Goal: Task Accomplishment & Management: Use online tool/utility

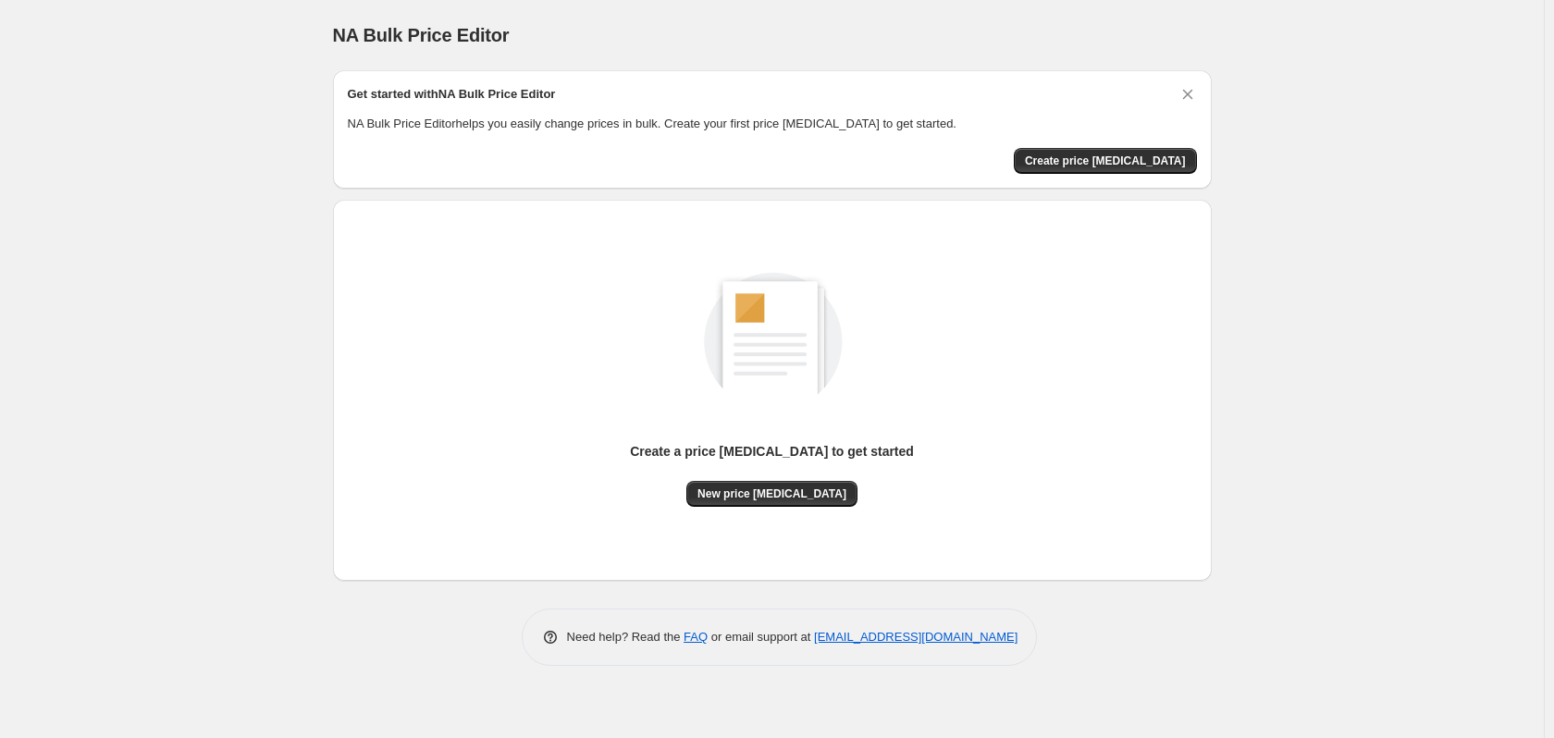
click at [205, 268] on div "NA Bulk Price Editor. This page is ready NA Bulk Price Editor Get started with …" at bounding box center [772, 369] width 1544 height 738
click at [800, 487] on span "New price change job" at bounding box center [771, 494] width 149 height 15
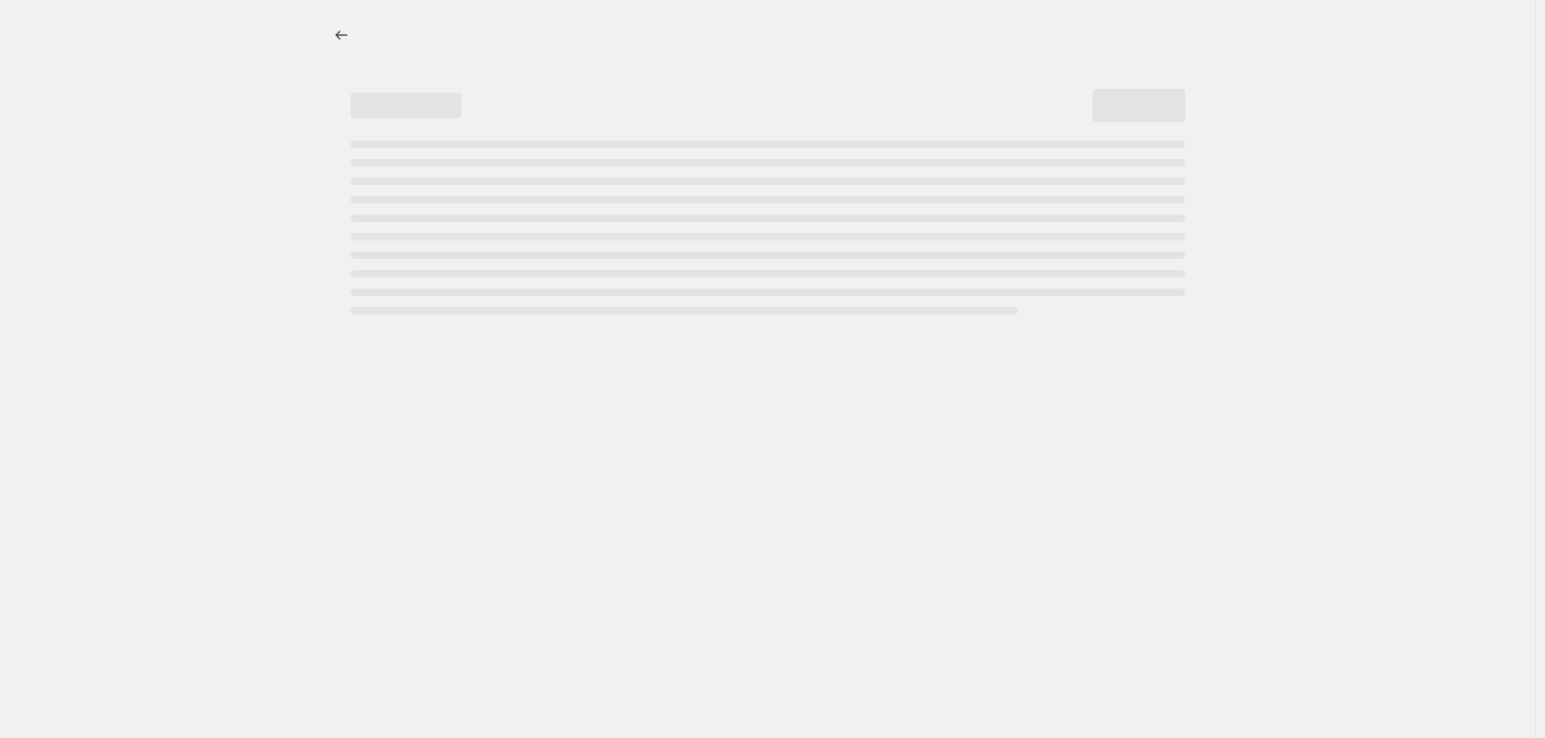
select select "percentage"
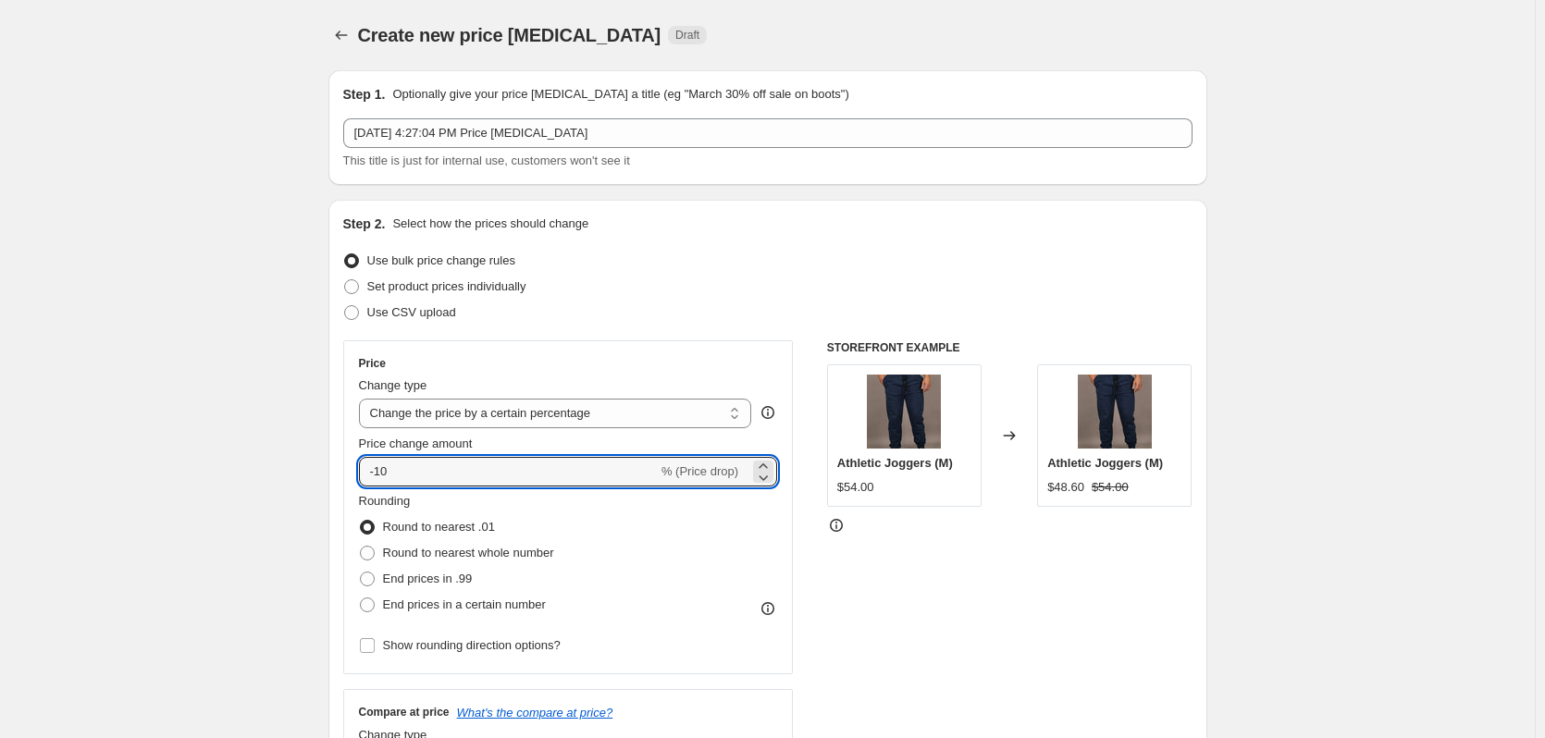
drag, startPoint x: 412, startPoint y: 474, endPoint x: 232, endPoint y: 473, distance: 179.4
type input "-25"
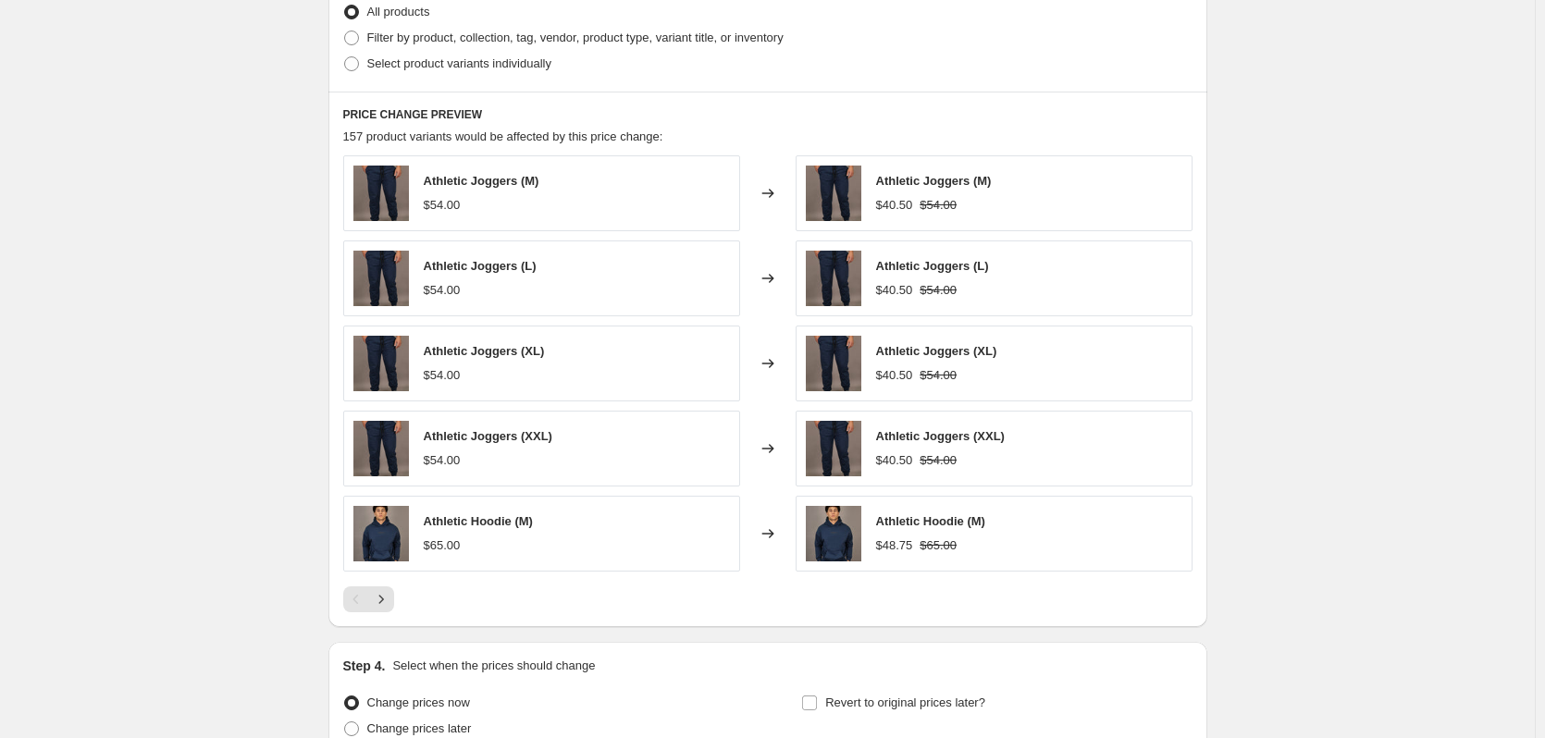
scroll to position [1110, 0]
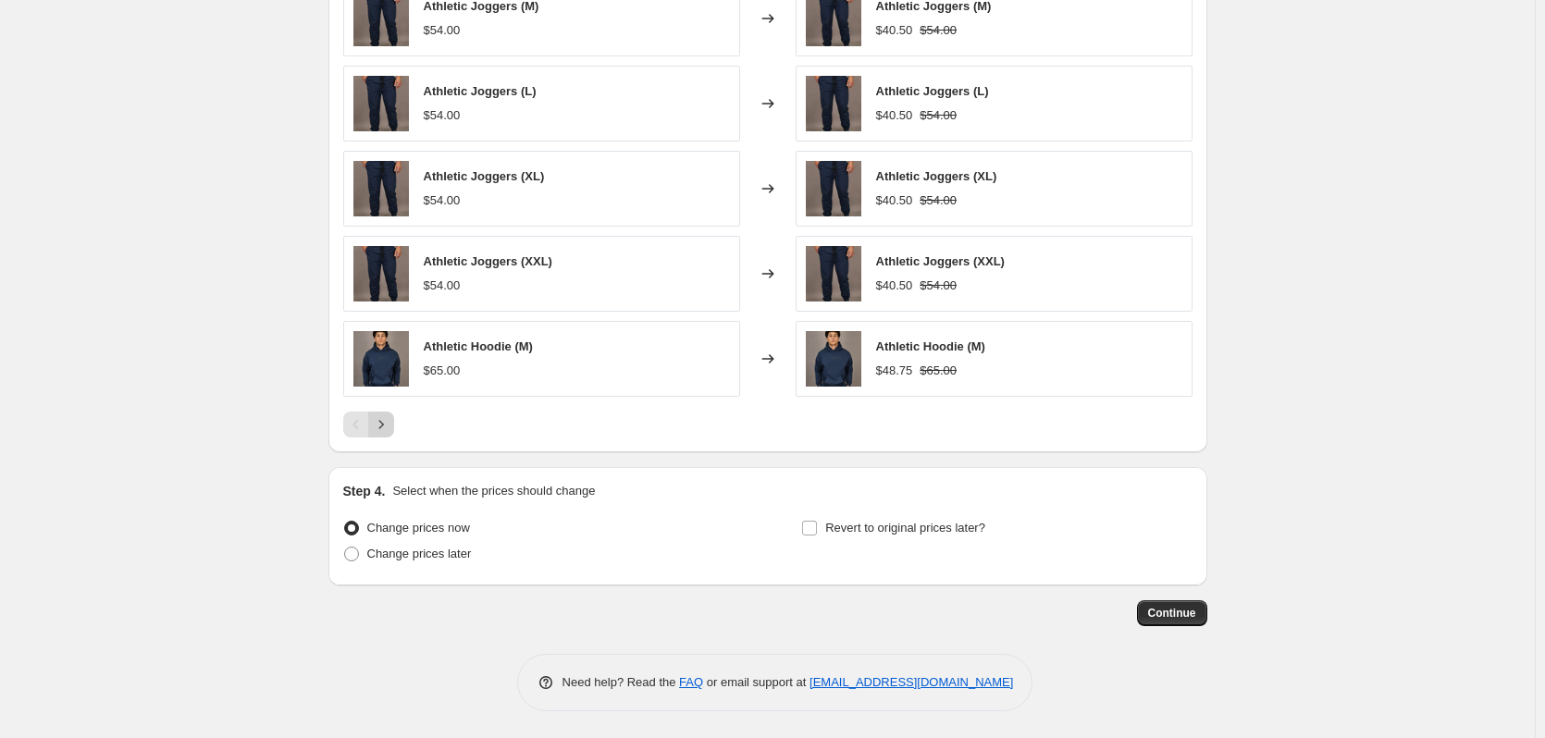
click at [383, 422] on icon "Next" at bounding box center [381, 424] width 18 height 18
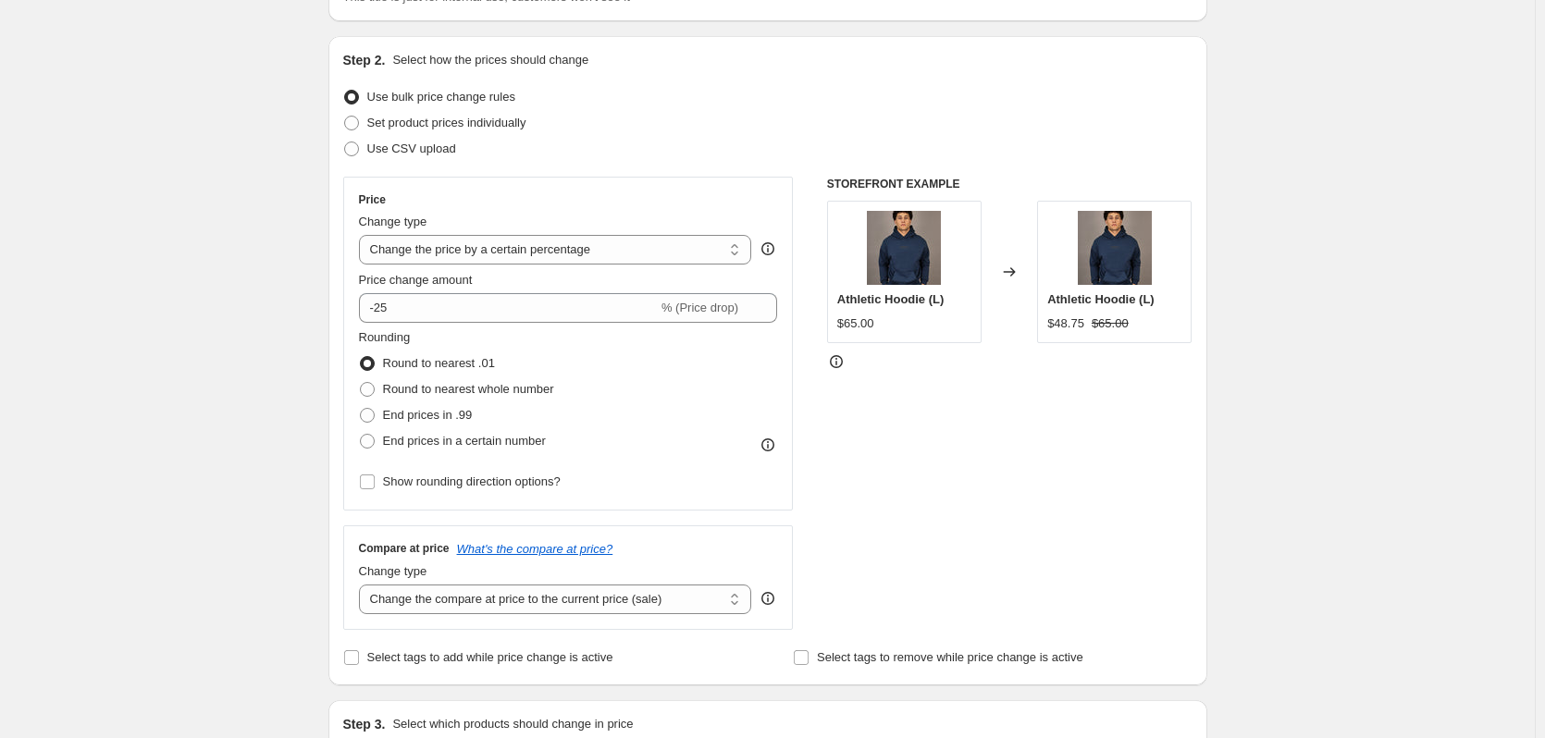
scroll to position [123, 0]
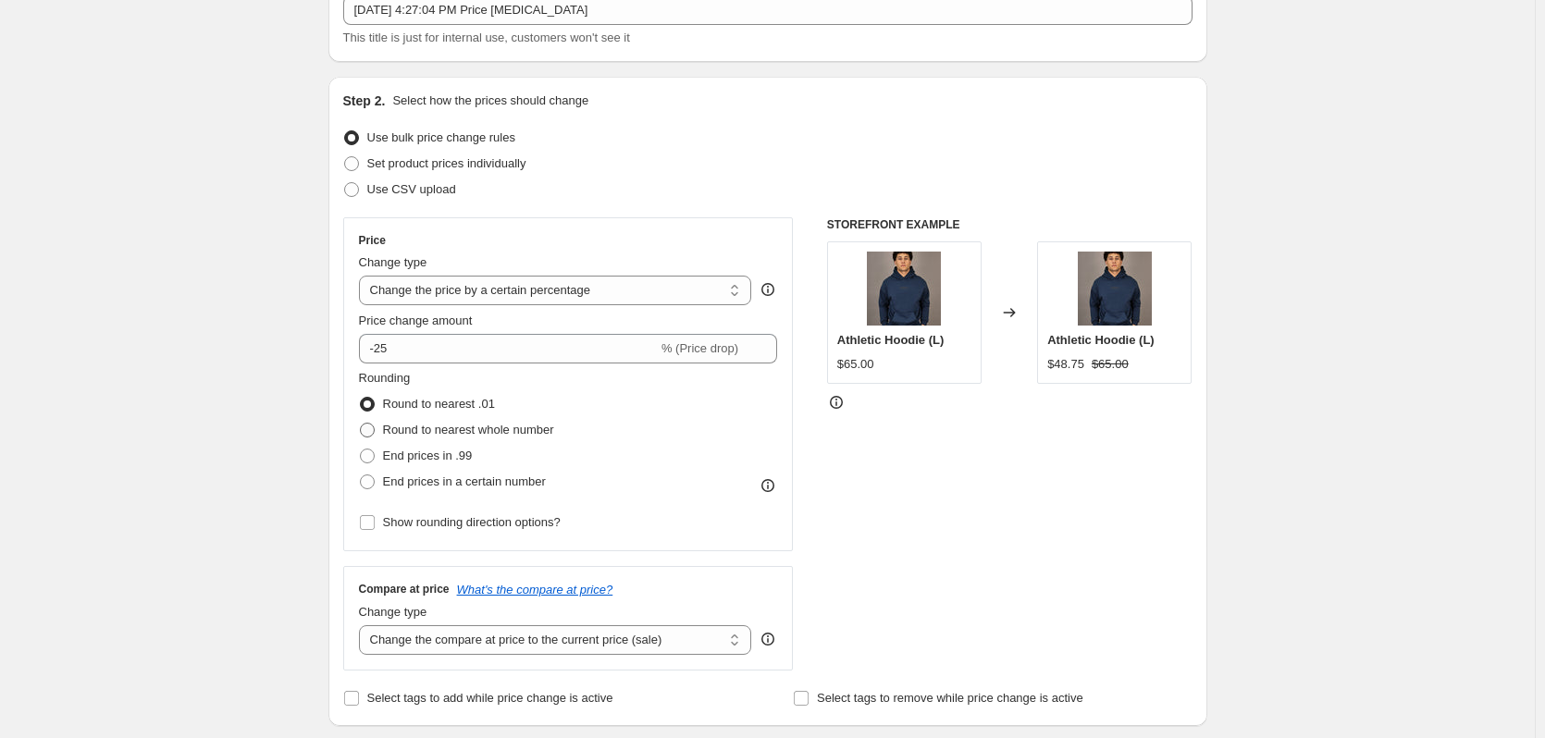
click at [464, 430] on span "Round to nearest whole number" at bounding box center [468, 430] width 171 height 14
click at [361, 424] on input "Round to nearest whole number" at bounding box center [360, 423] width 1 height 1
radio input "true"
click at [465, 453] on span "End prices in .99" at bounding box center [428, 456] width 90 height 14
click at [361, 450] on input "End prices in .99" at bounding box center [360, 449] width 1 height 1
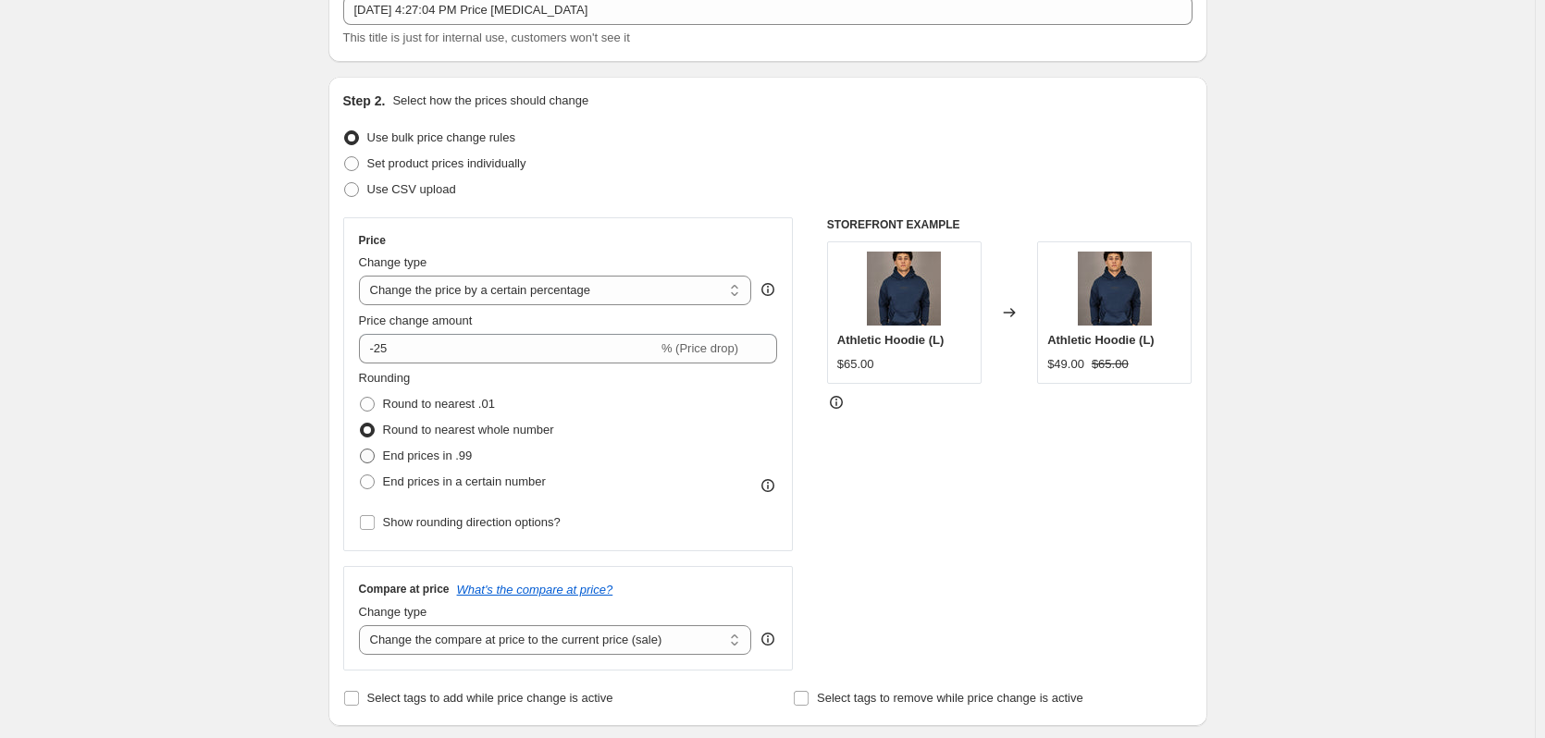
radio input "true"
click at [465, 482] on span "End prices in a certain number" at bounding box center [464, 482] width 163 height 14
click at [361, 475] on input "End prices in a certain number" at bounding box center [360, 475] width 1 height 1
radio input "true"
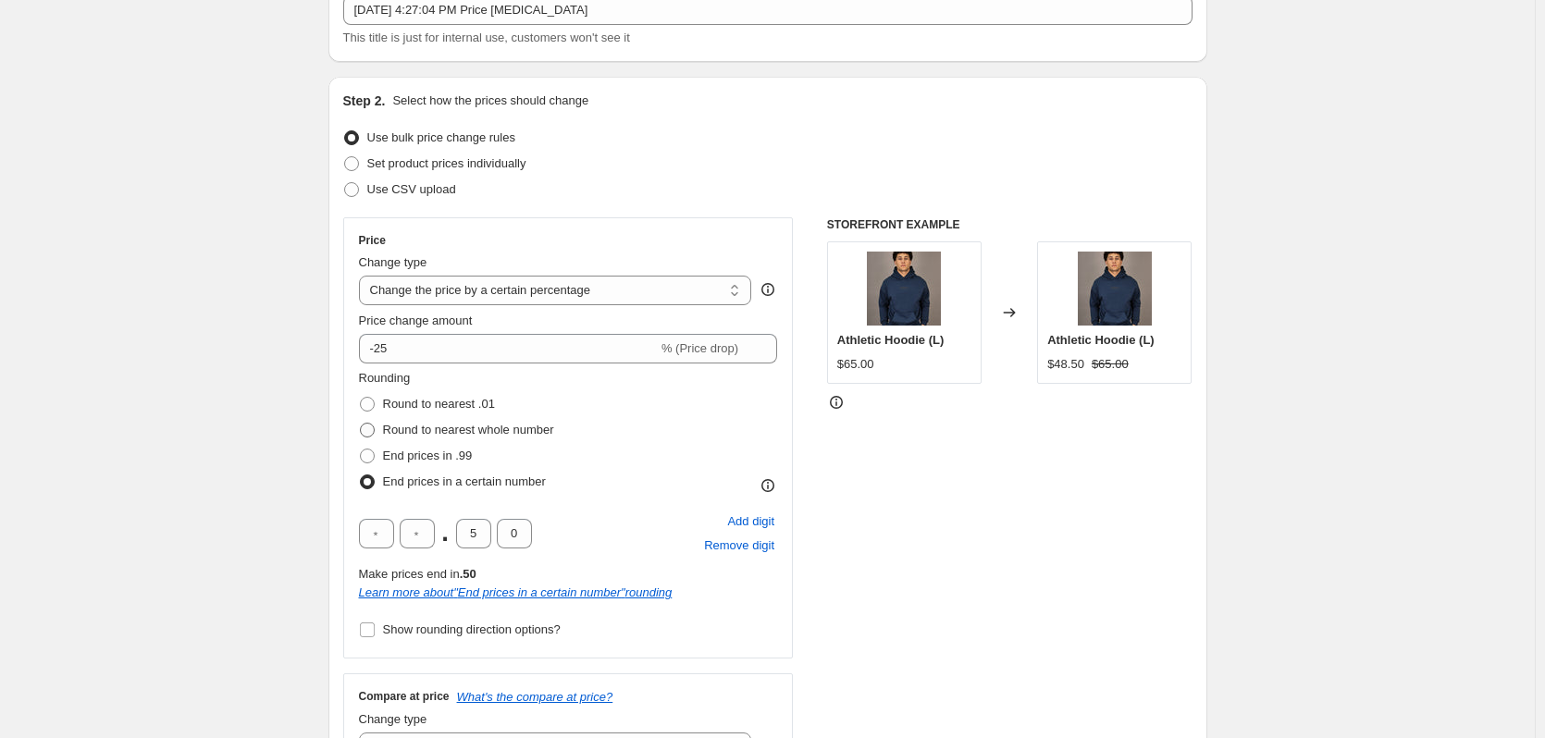
click at [475, 429] on span "Round to nearest whole number" at bounding box center [468, 430] width 171 height 14
click at [361, 424] on input "Round to nearest whole number" at bounding box center [360, 423] width 1 height 1
radio input "true"
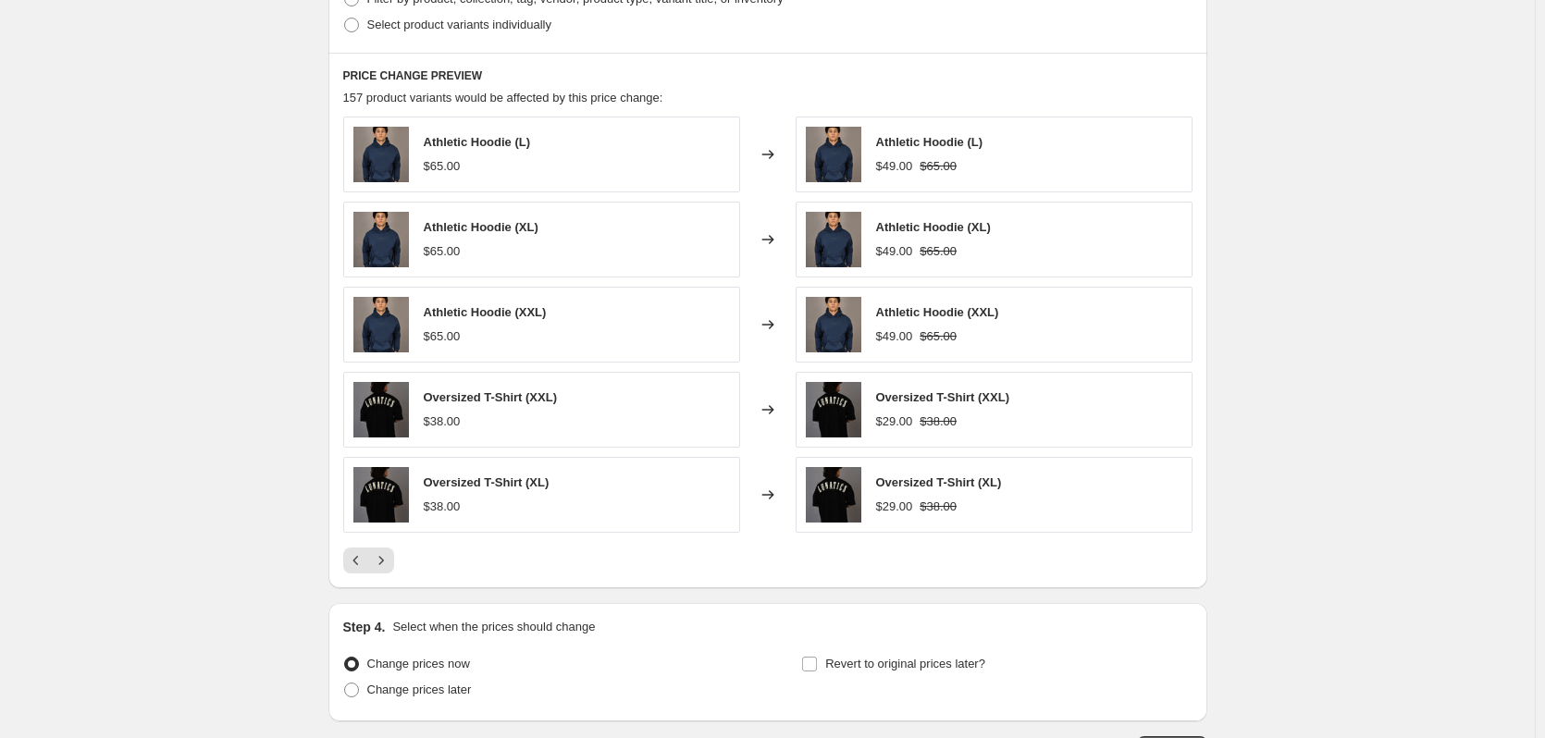
scroll to position [987, 0]
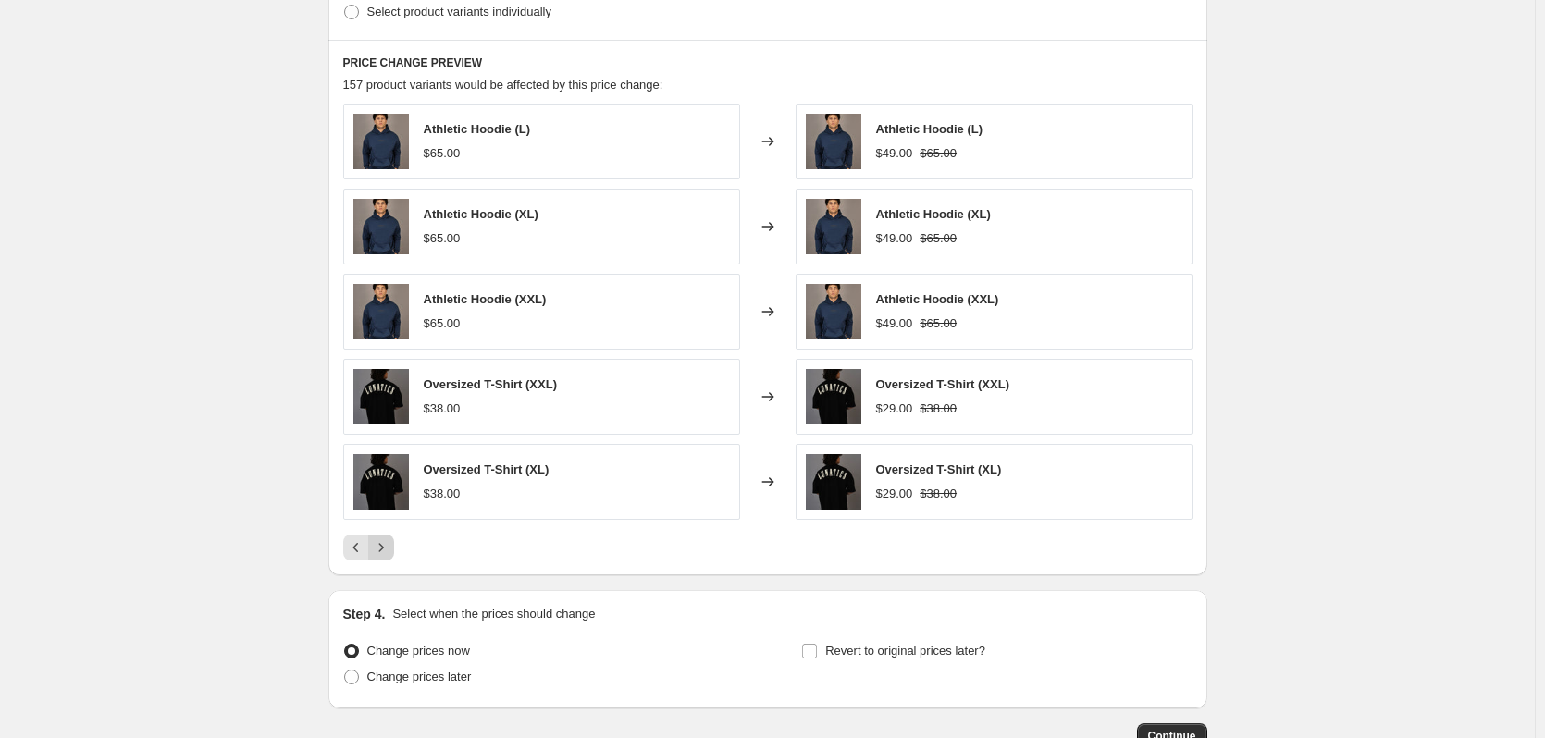
click at [386, 544] on icon "Next" at bounding box center [381, 547] width 18 height 18
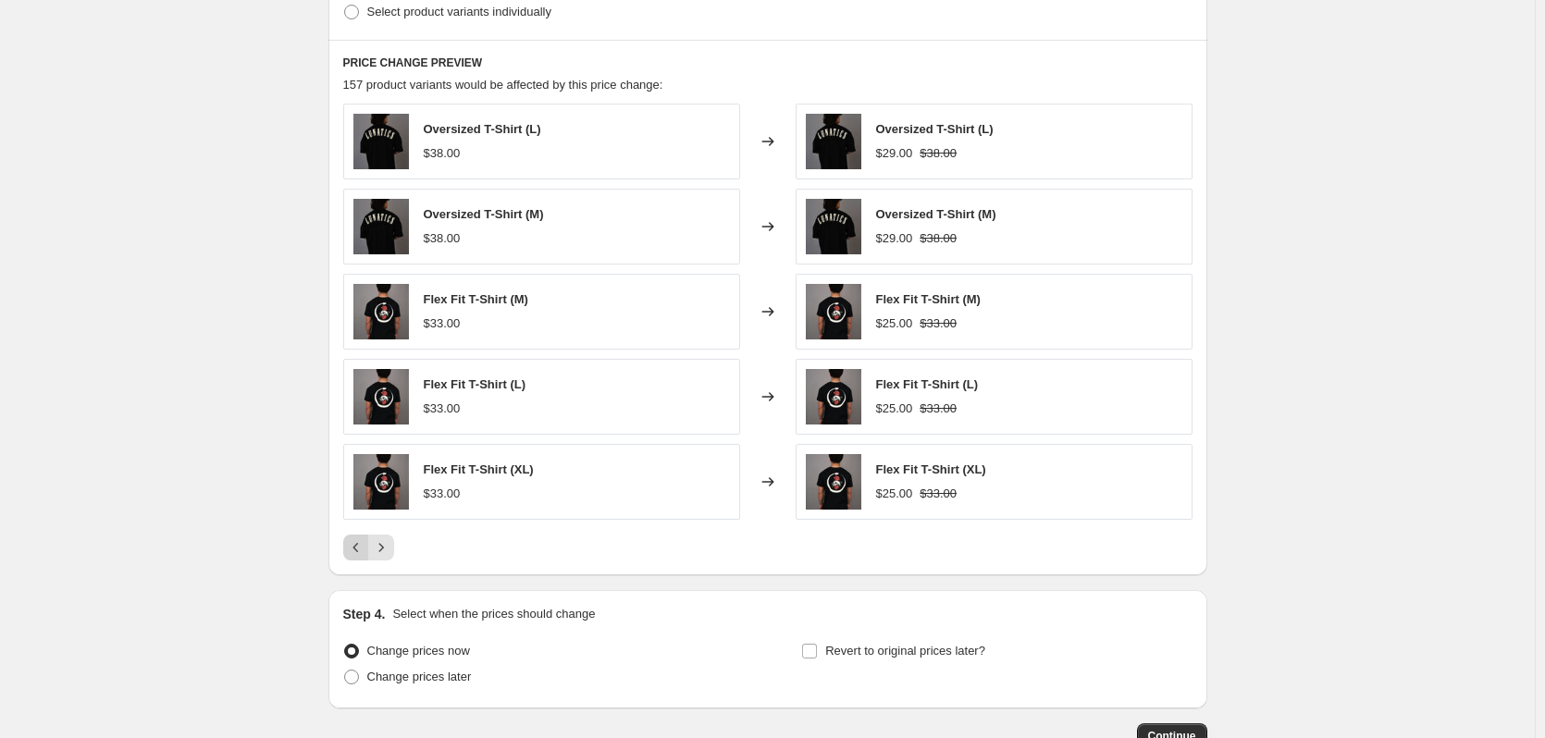
click at [354, 548] on icon "Previous" at bounding box center [356, 547] width 18 height 18
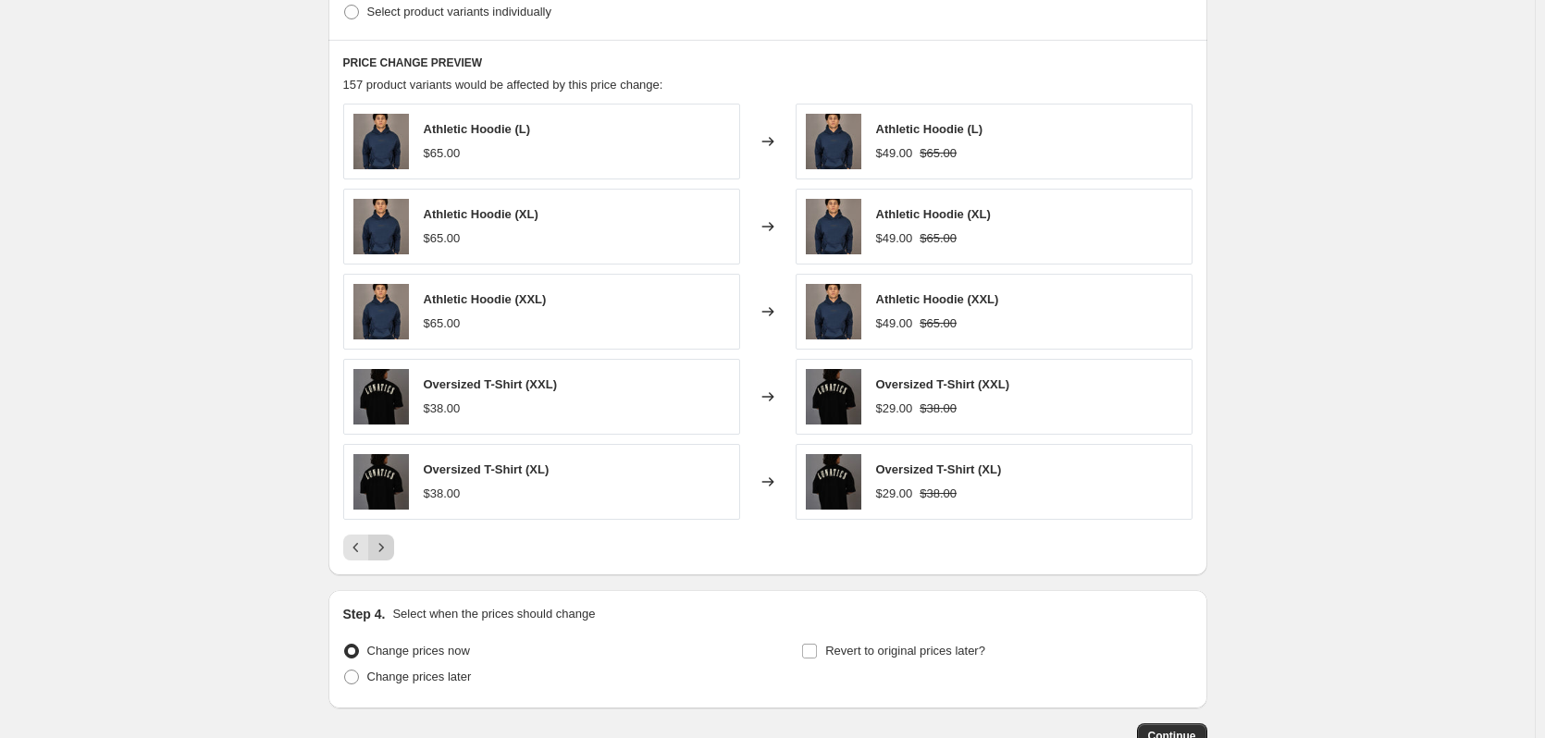
click at [384, 548] on icon "Next" at bounding box center [381, 547] width 18 height 18
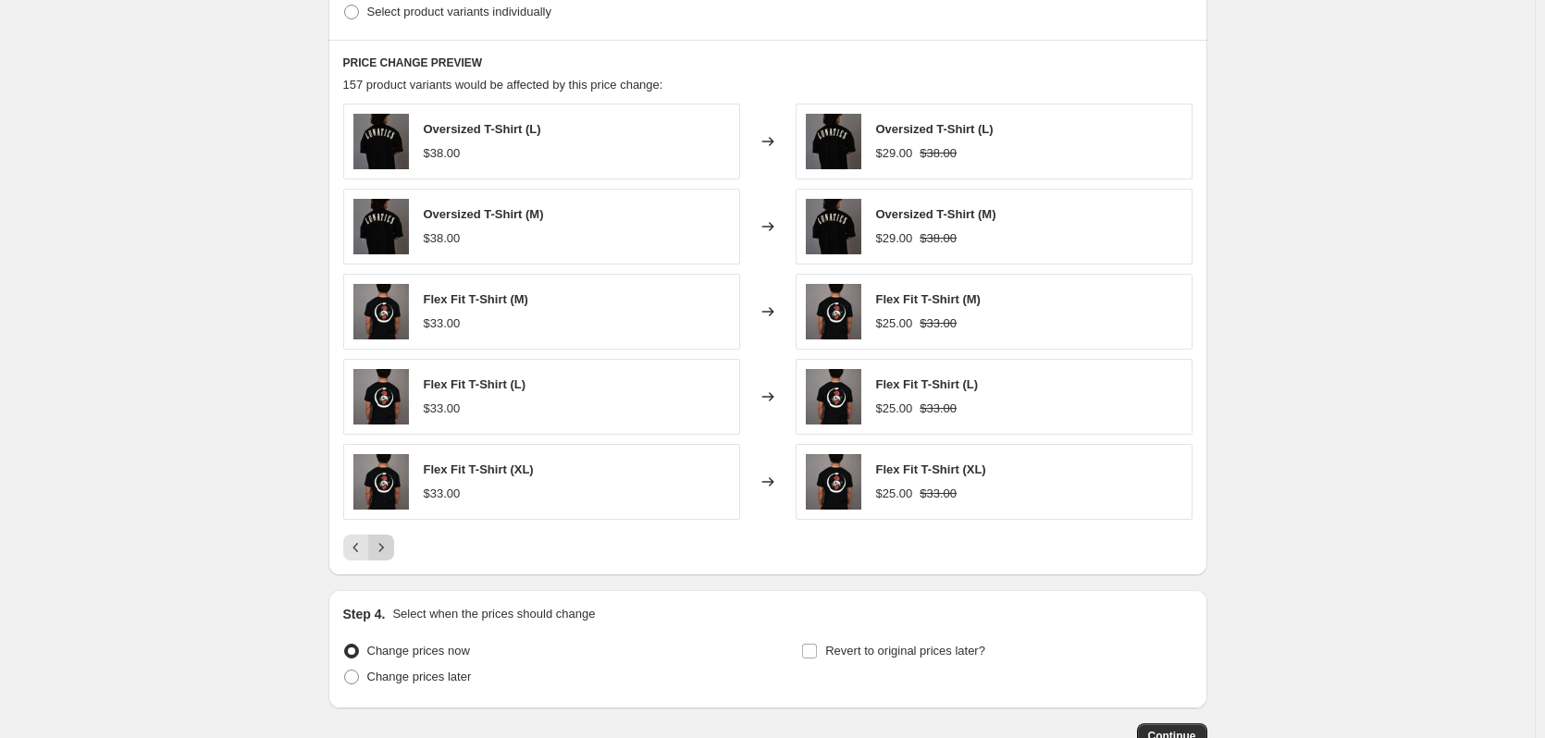
click at [384, 548] on icon "Next" at bounding box center [381, 547] width 18 height 18
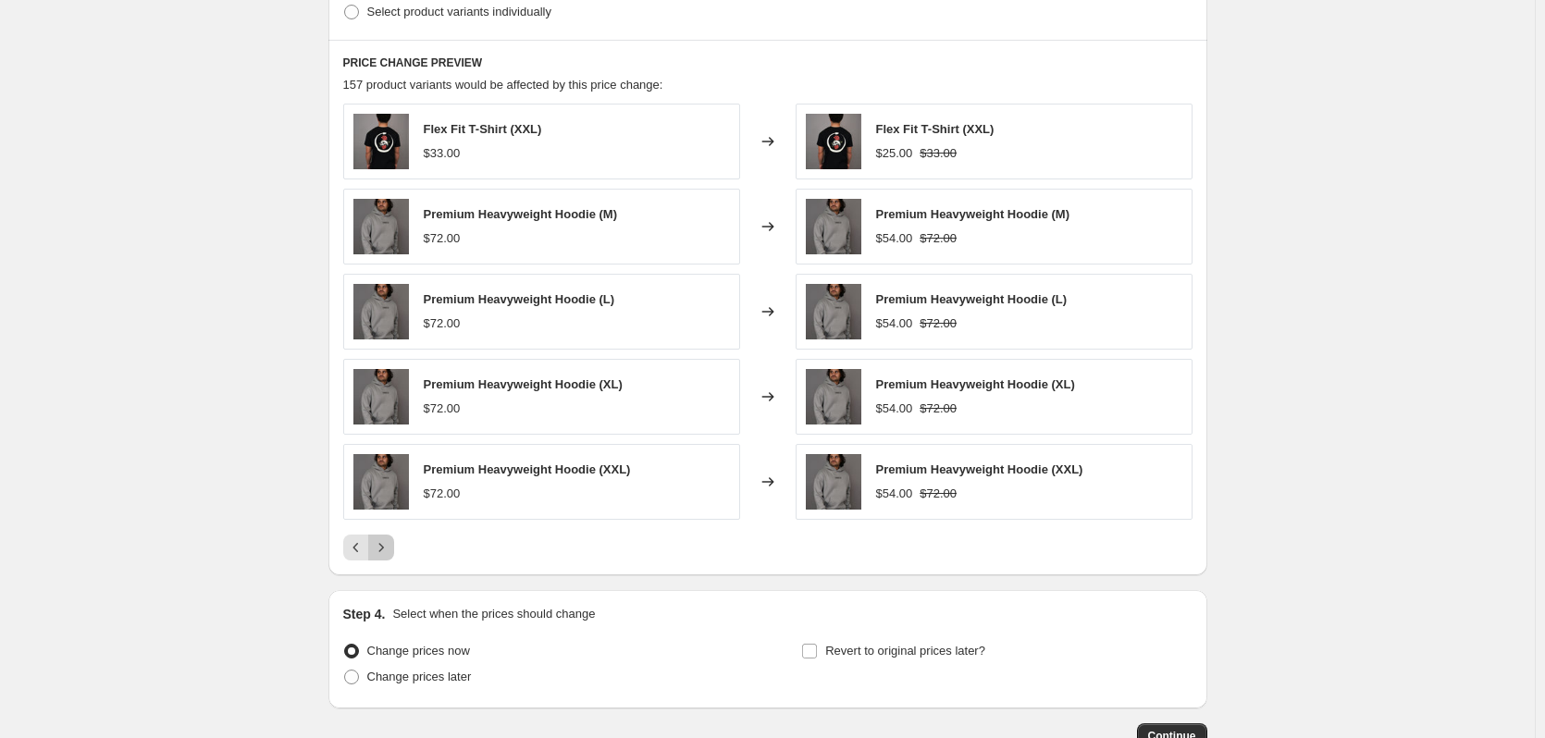
click at [384, 548] on icon "Next" at bounding box center [381, 547] width 18 height 18
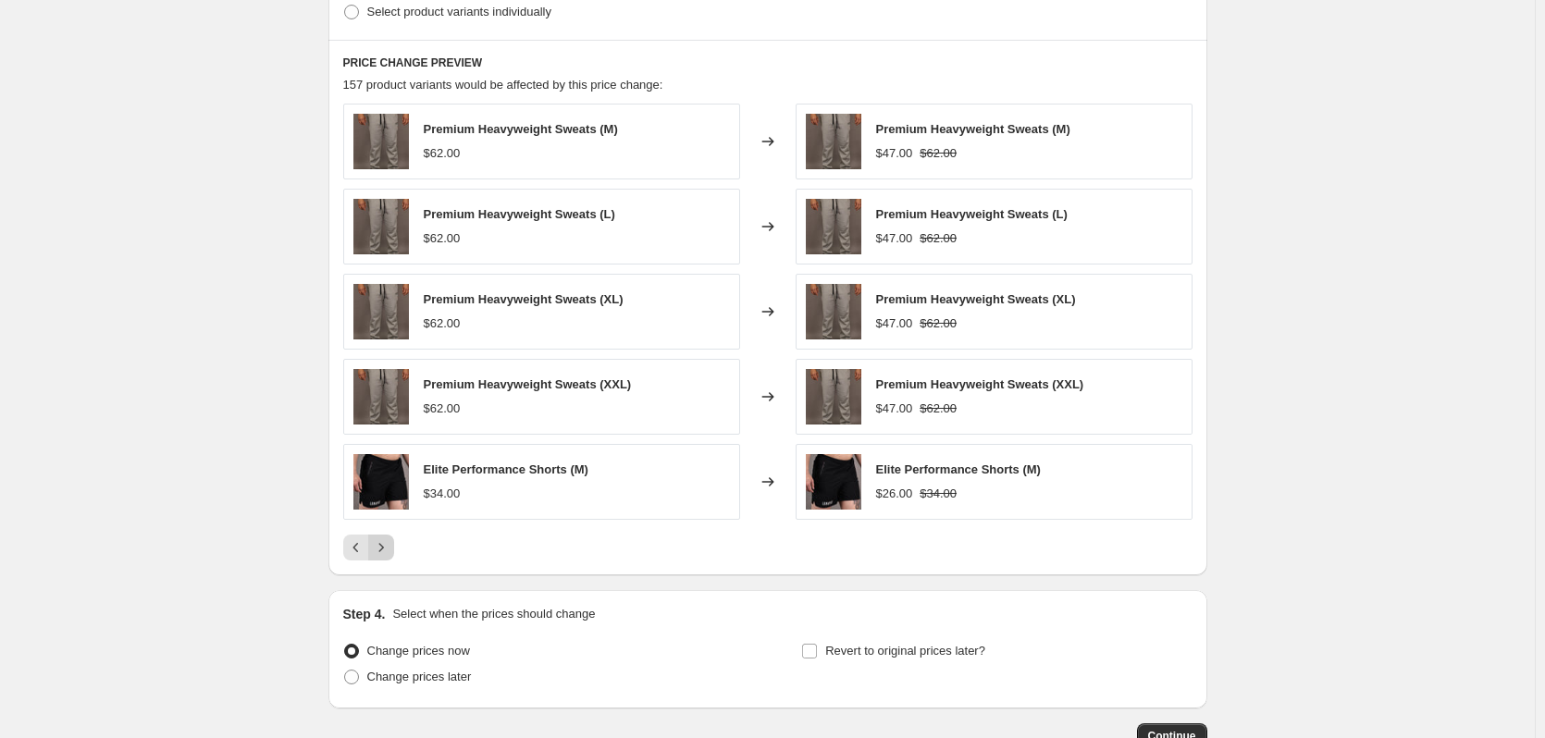
click at [384, 548] on icon "Next" at bounding box center [381, 547] width 18 height 18
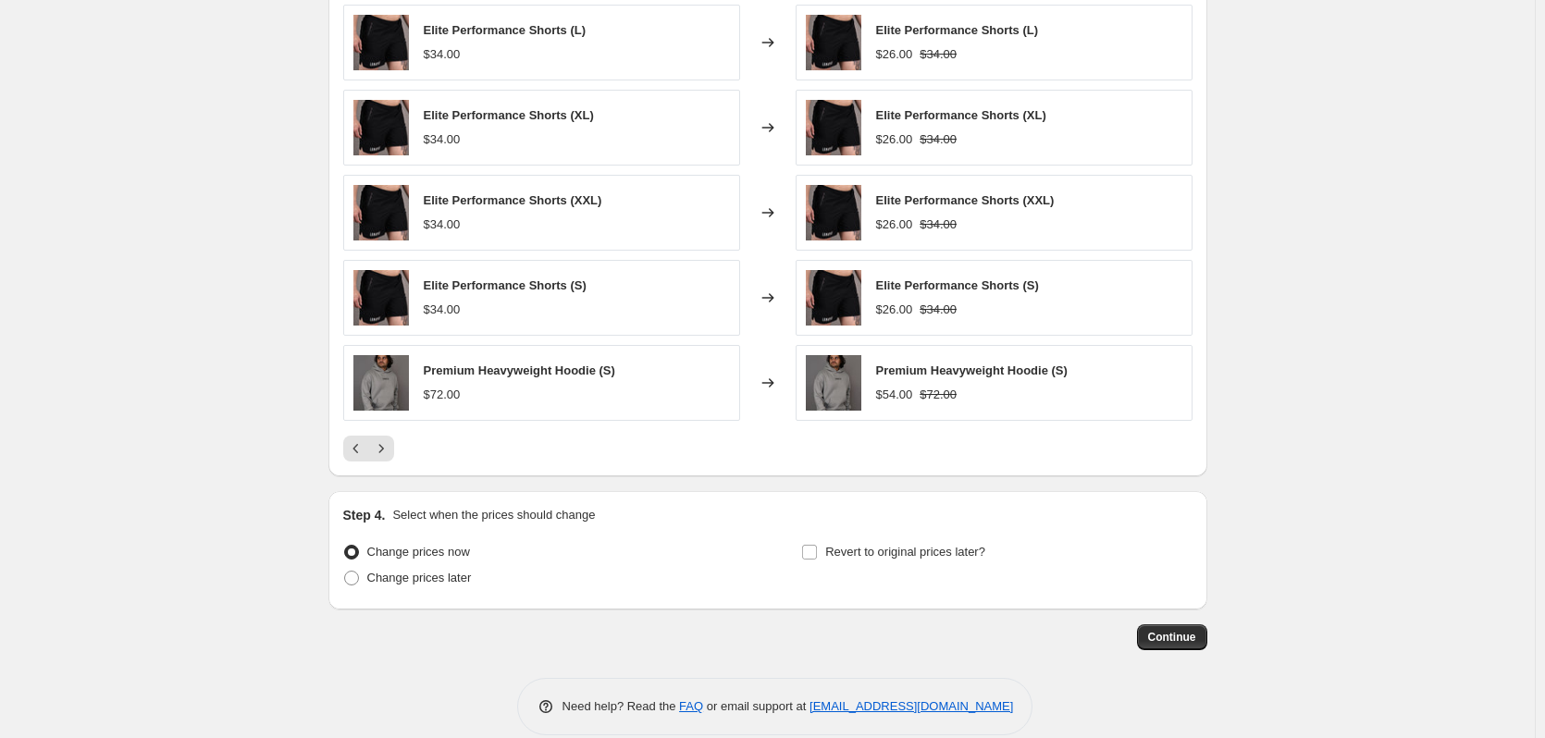
scroll to position [1112, 0]
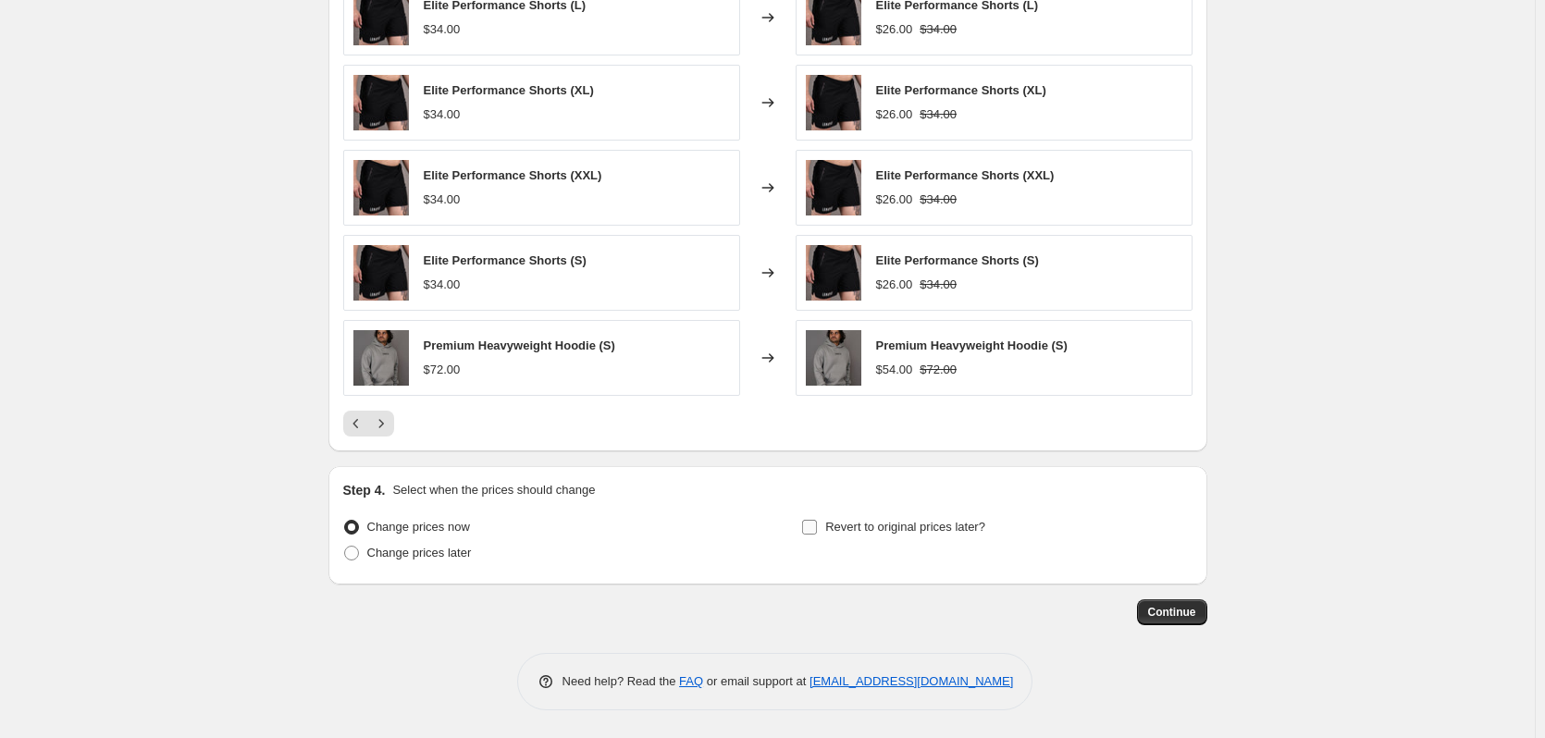
click at [815, 529] on input "Revert to original prices later?" at bounding box center [809, 527] width 15 height 15
checkbox input "true"
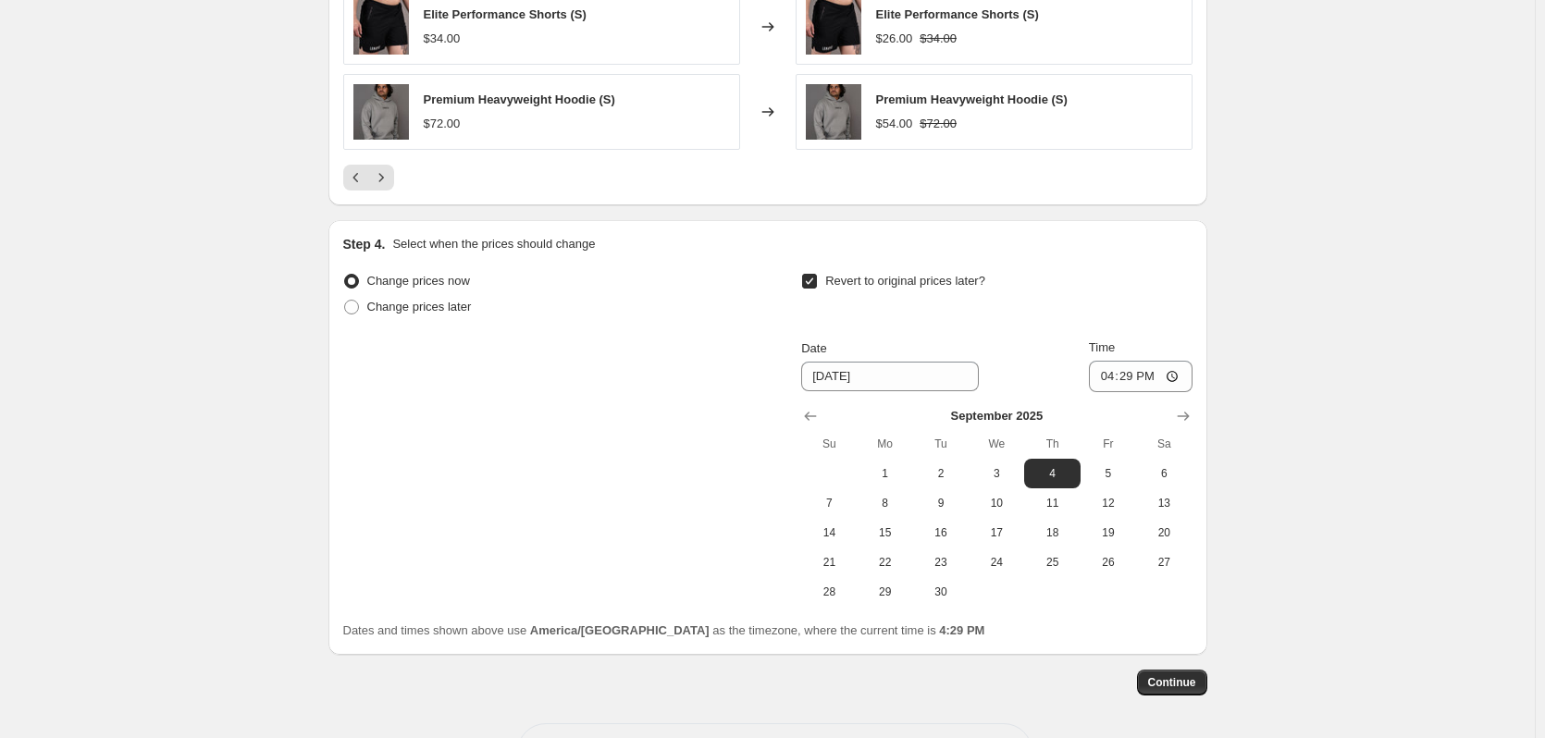
scroll to position [1359, 0]
click at [943, 474] on span "2" at bounding box center [940, 471] width 41 height 15
type input "[DATE]"
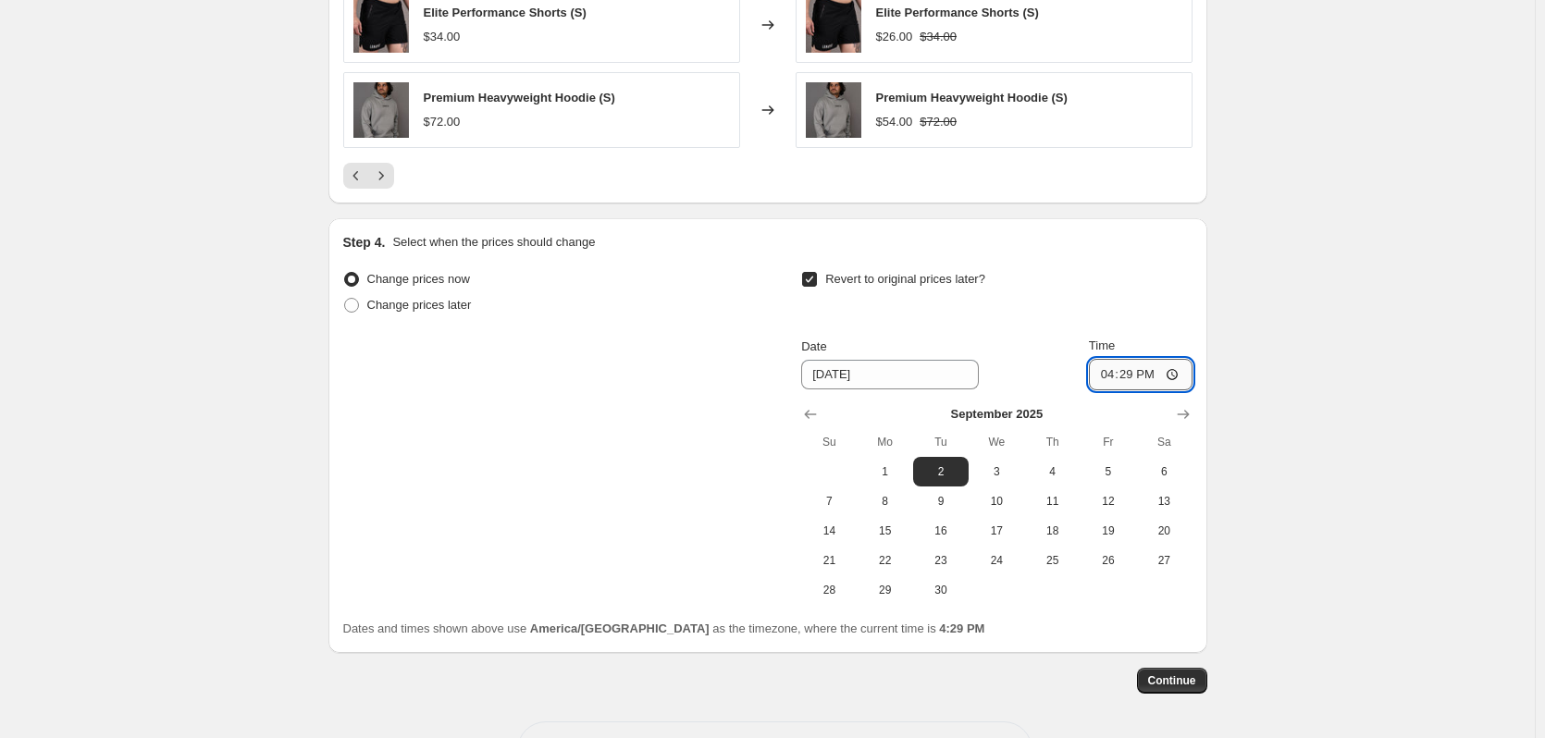
click at [1136, 363] on input "16:29" at bounding box center [1141, 374] width 104 height 31
click at [1171, 376] on input "16:29" at bounding box center [1141, 374] width 104 height 31
type input "23:59"
click at [1170, 669] on button "Continue" at bounding box center [1172, 681] width 70 height 26
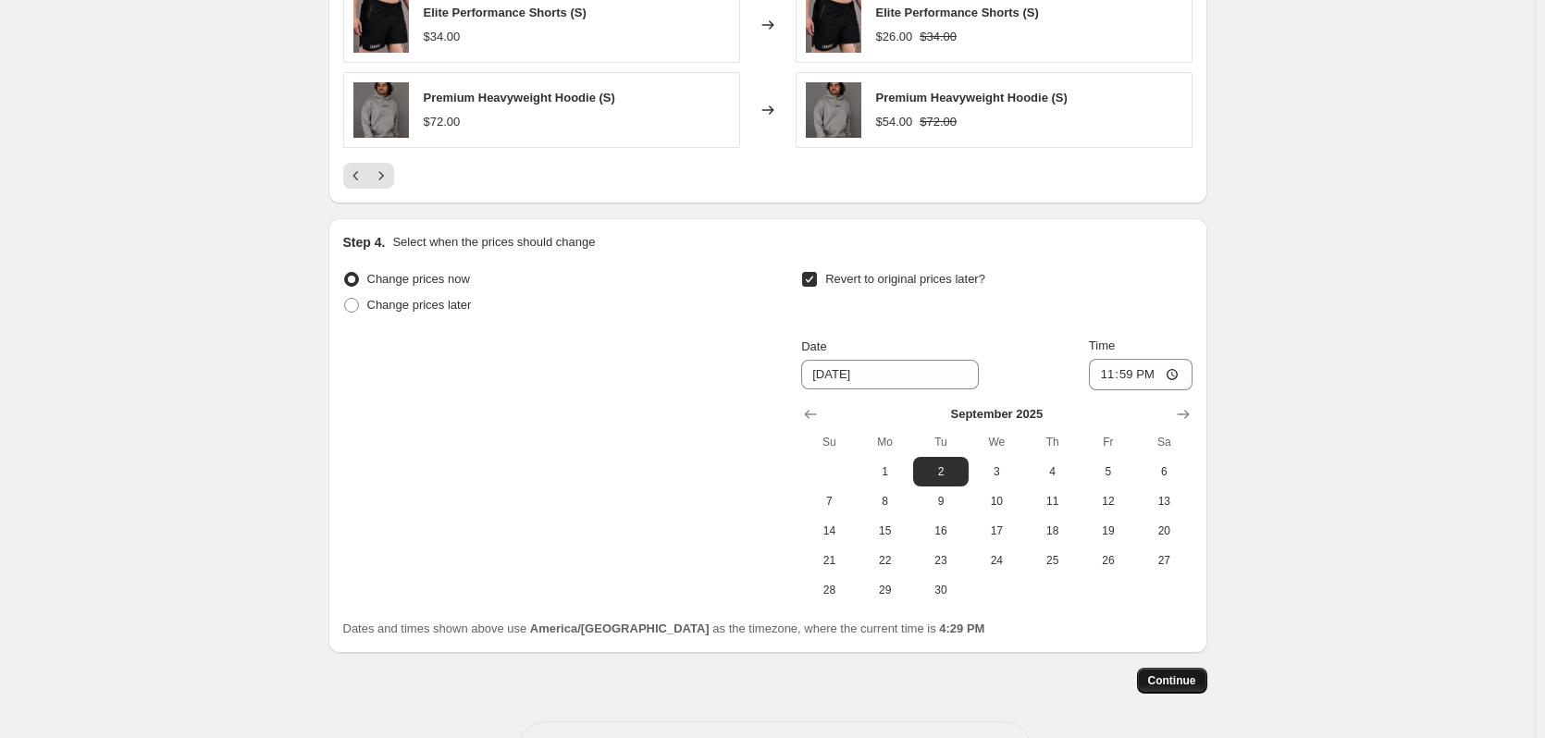
scroll to position [0, 0]
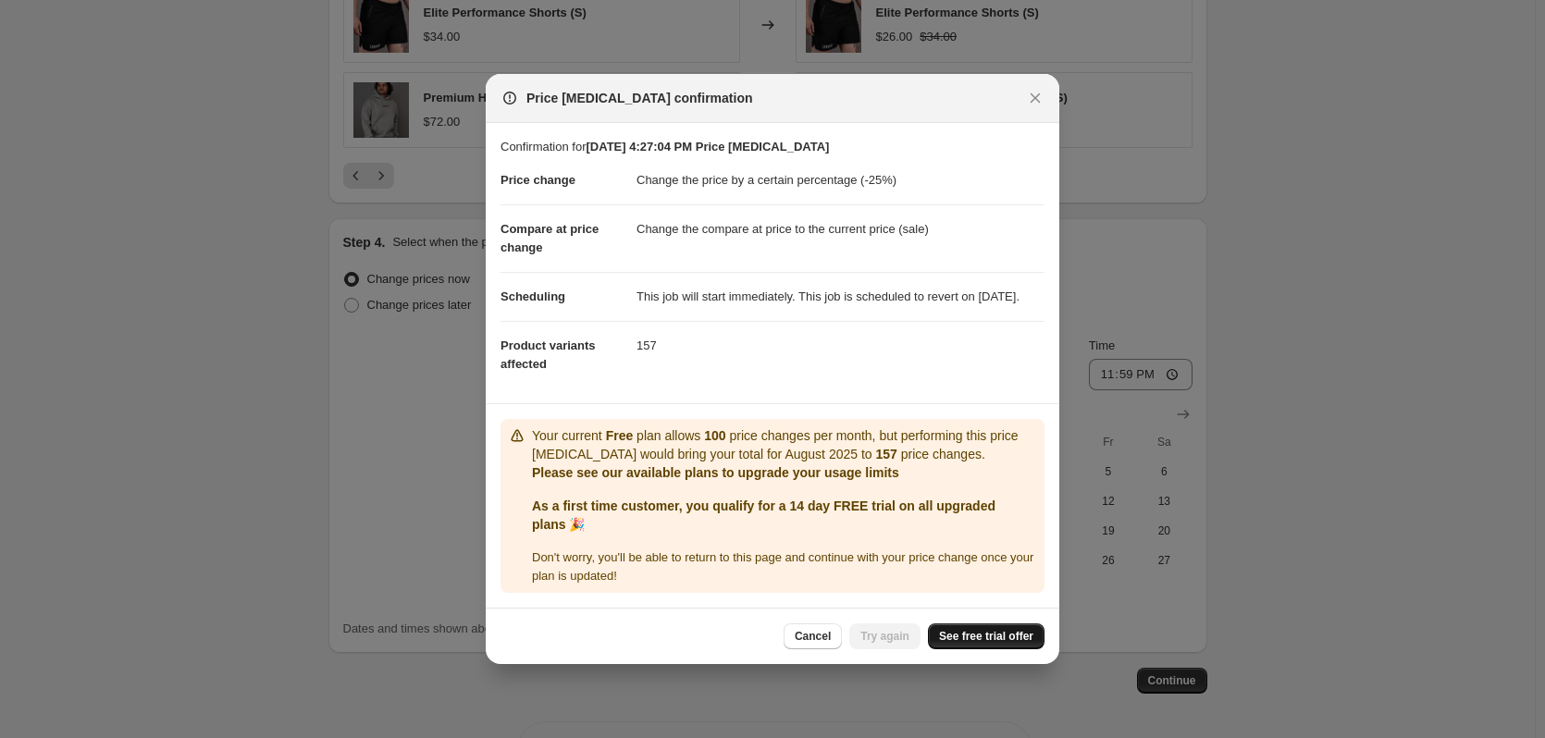
drag, startPoint x: 1010, startPoint y: 649, endPoint x: 1020, endPoint y: 648, distance: 10.2
click at [1012, 644] on span "See free trial offer" at bounding box center [986, 636] width 94 height 15
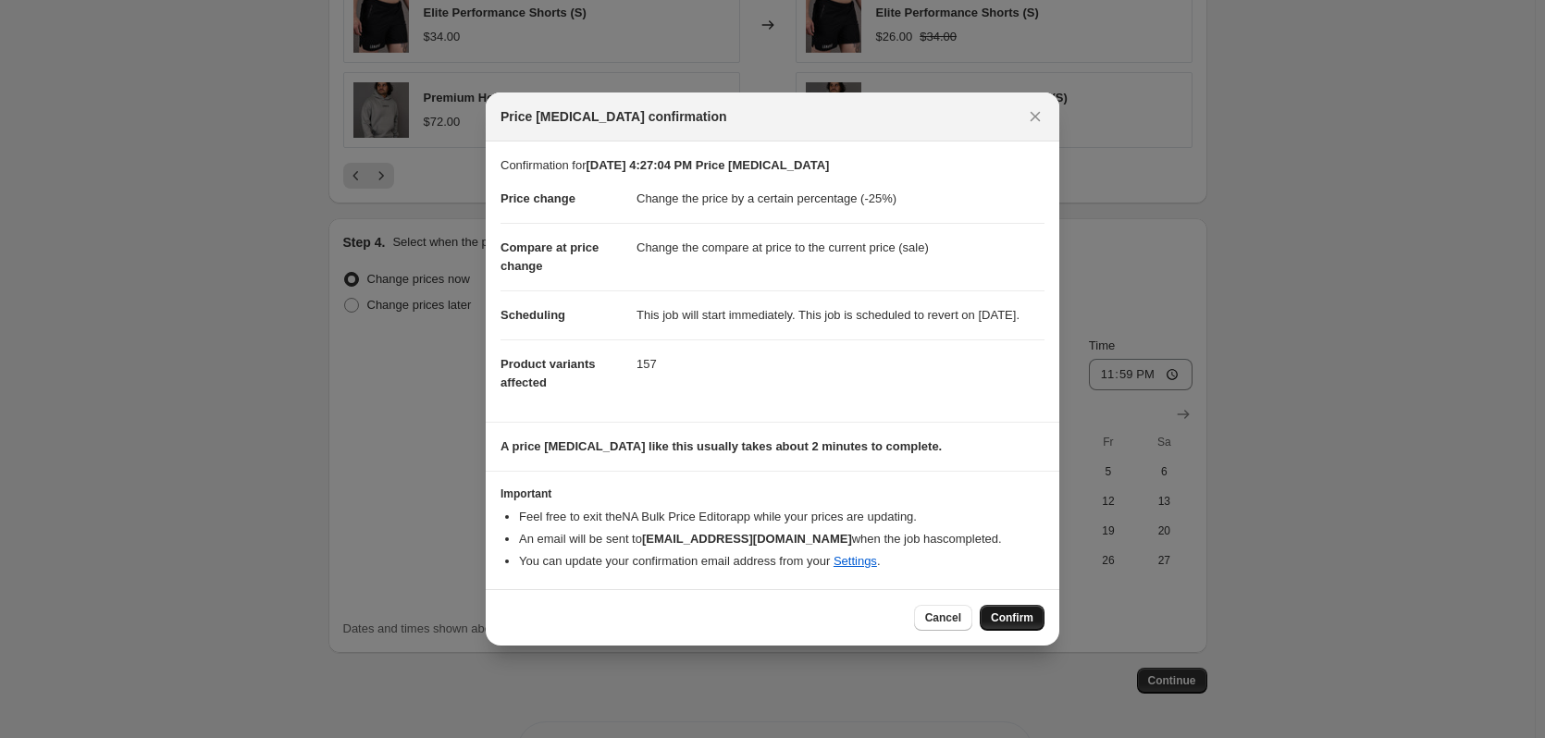
click at [1014, 625] on span "Confirm" at bounding box center [1012, 617] width 43 height 15
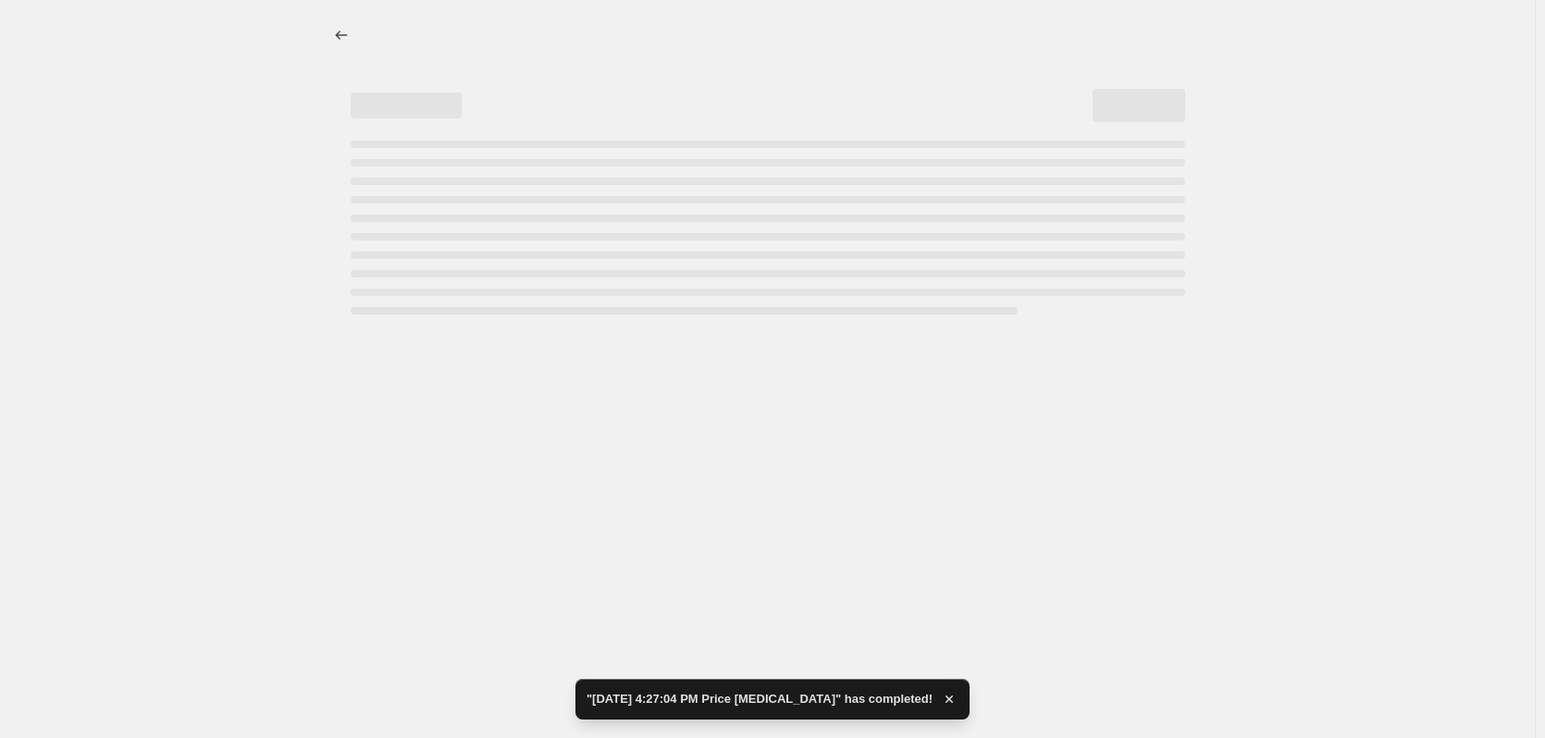
select select "percentage"
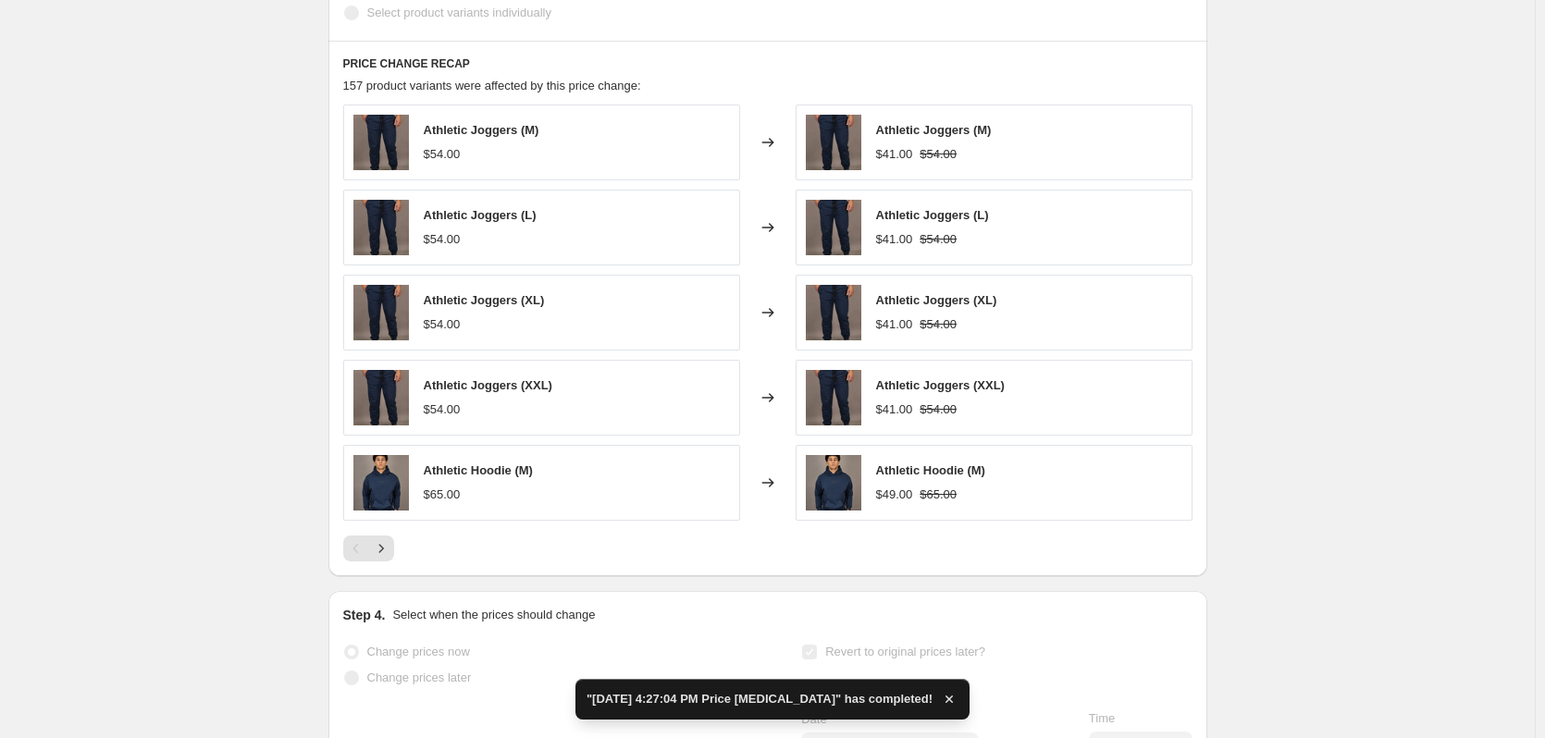
scroll to position [1233, 0]
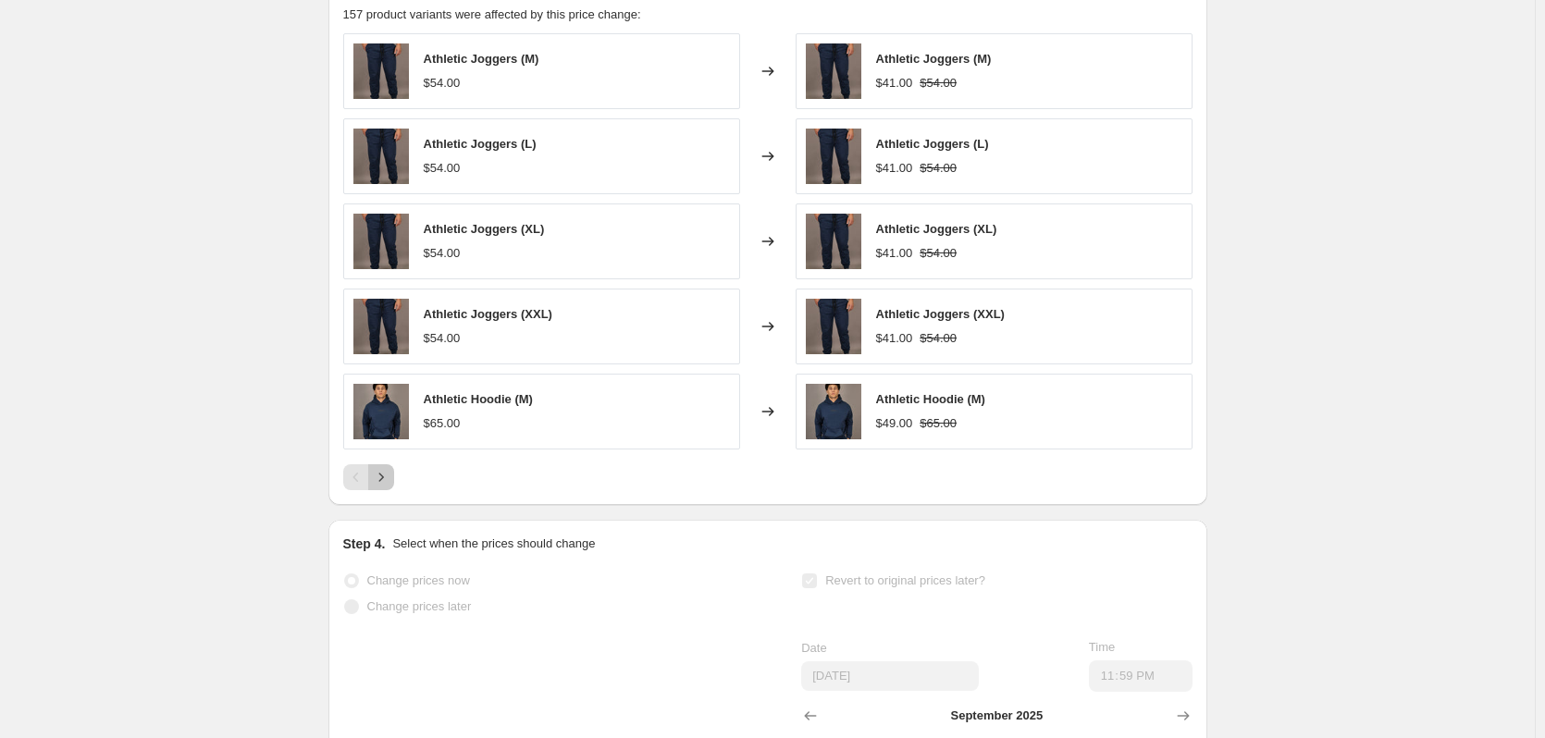
click at [382, 487] on icon "Next" at bounding box center [381, 477] width 18 height 18
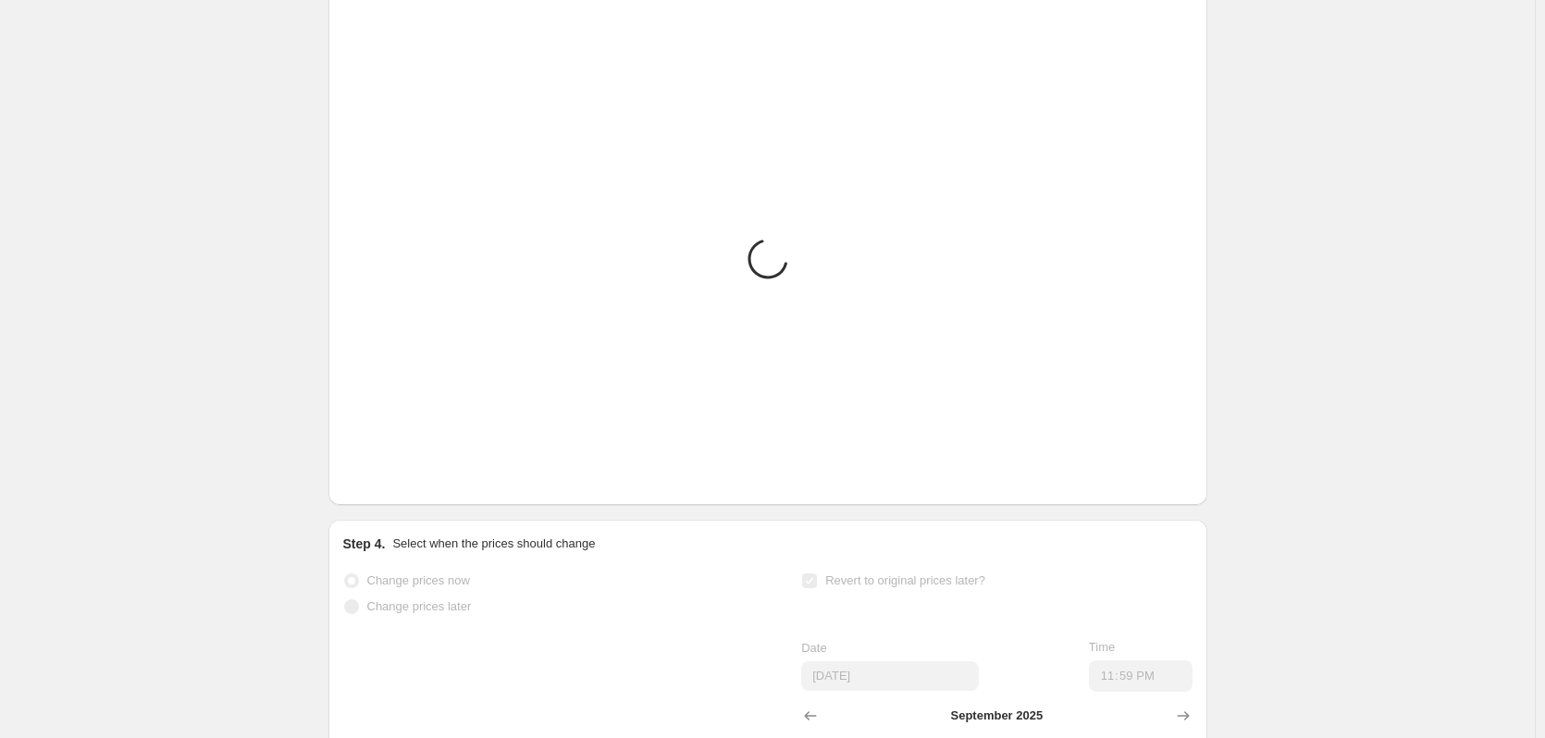
click at [382, 487] on icon "Next" at bounding box center [381, 477] width 18 height 18
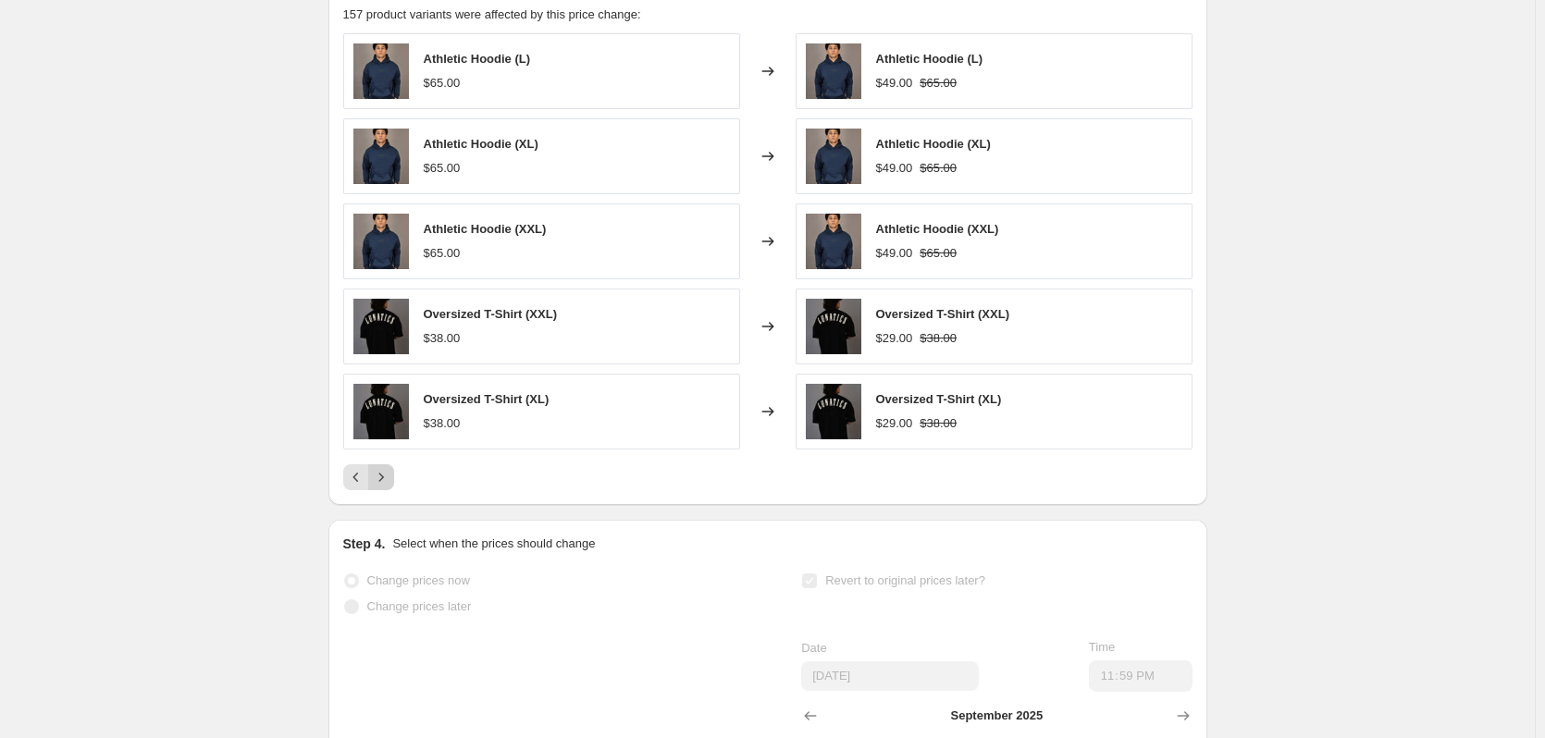
click at [382, 487] on icon "Next" at bounding box center [381, 477] width 18 height 18
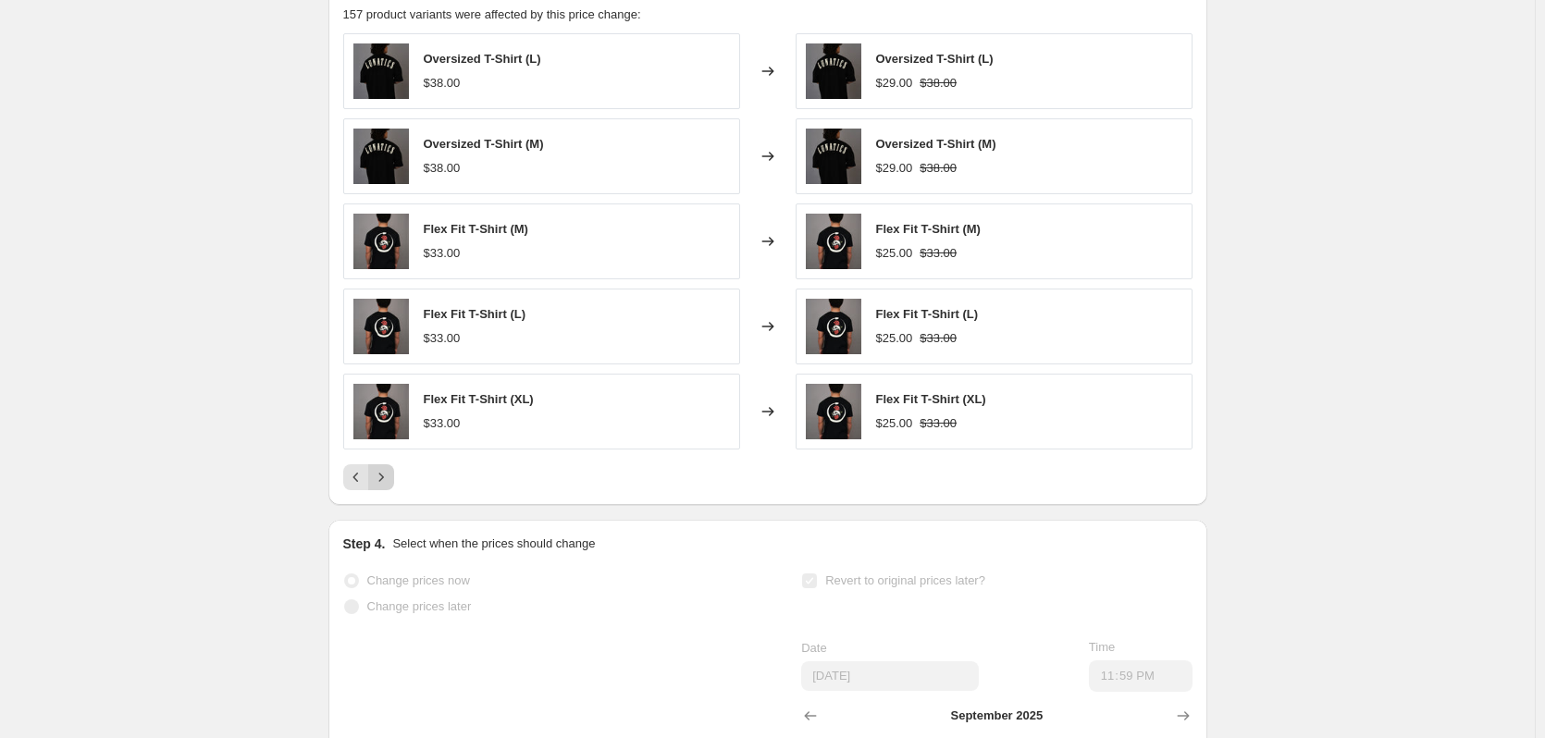
click at [382, 487] on icon "Next" at bounding box center [381, 477] width 18 height 18
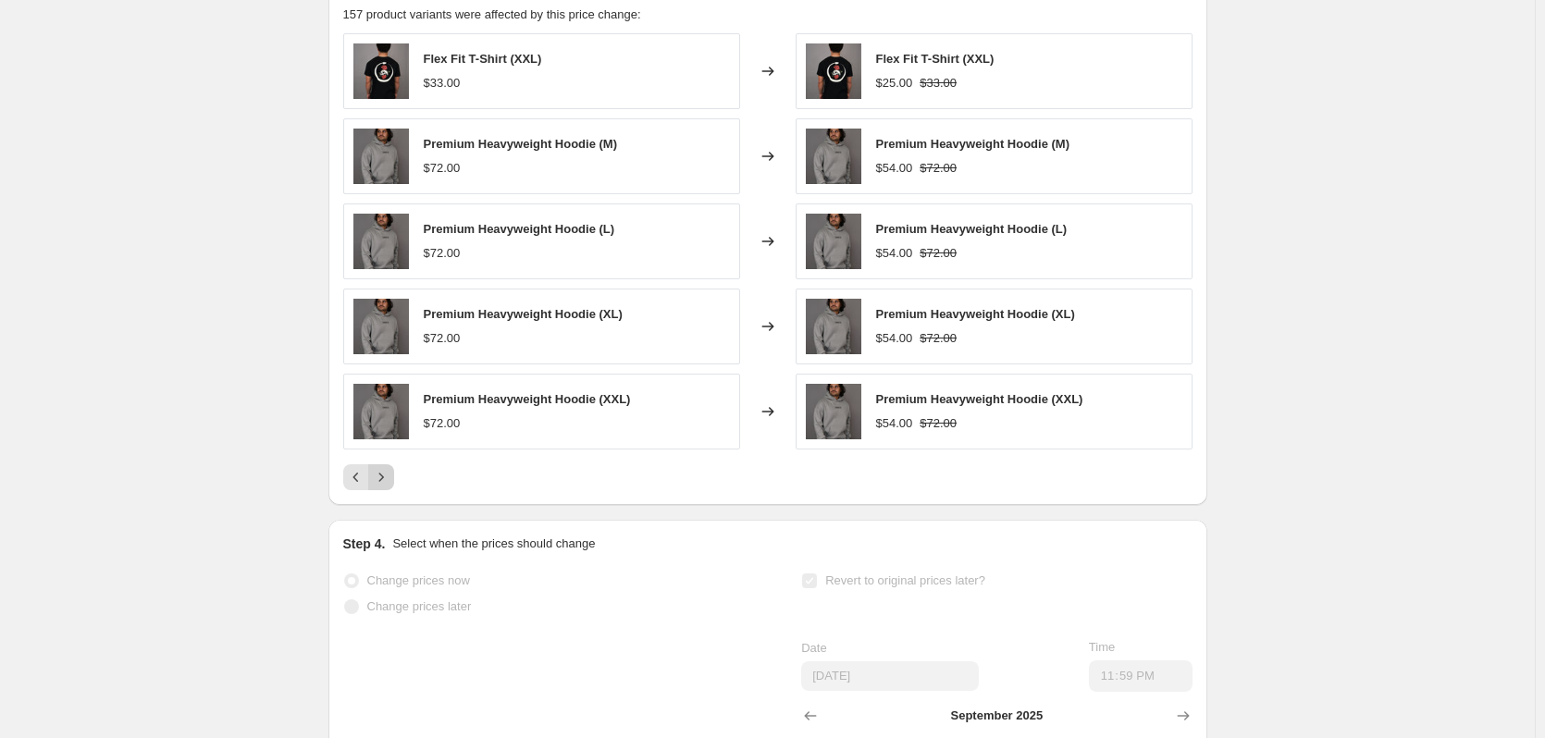
click at [382, 487] on icon "Next" at bounding box center [381, 477] width 18 height 18
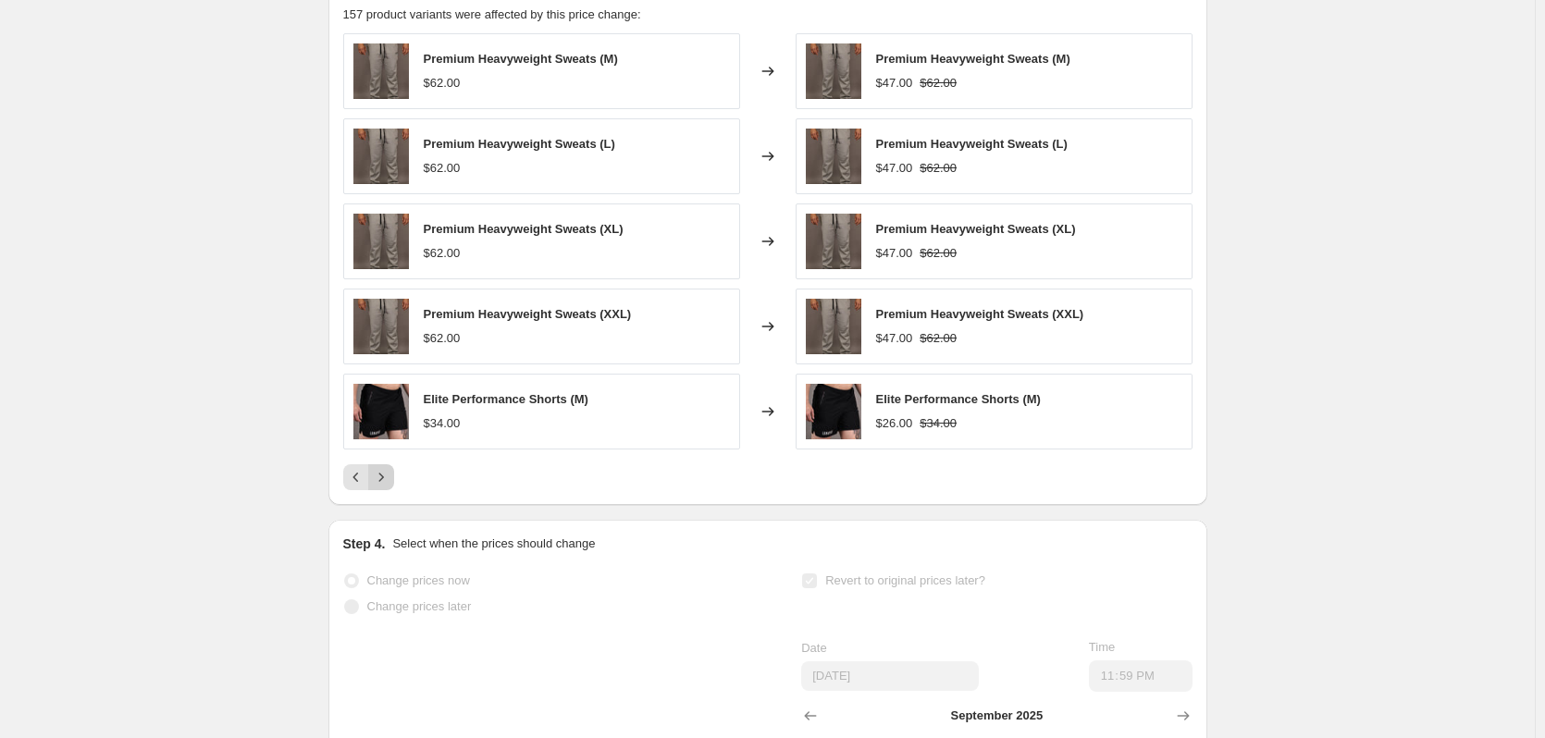
click at [382, 487] on icon "Next" at bounding box center [381, 477] width 18 height 18
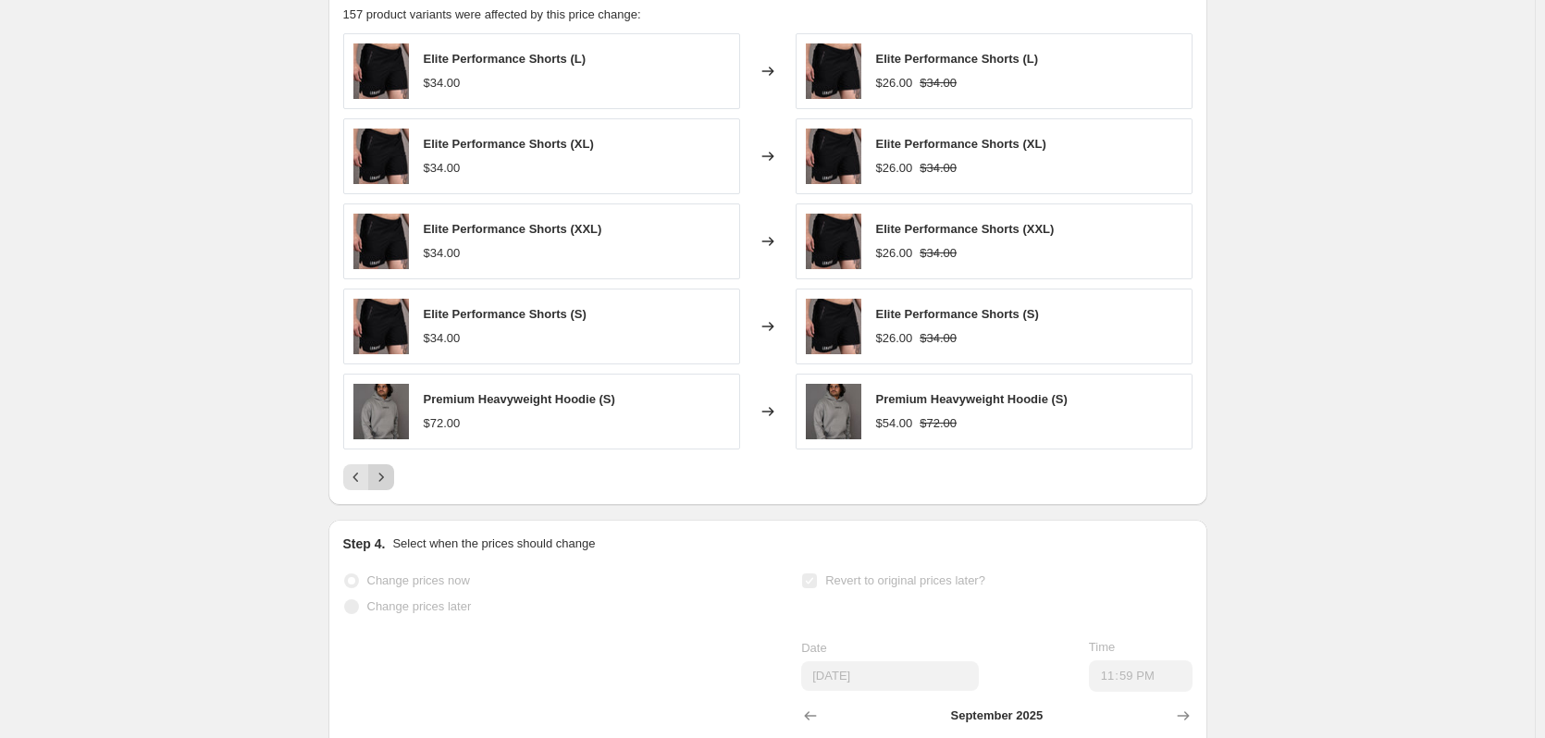
click at [382, 487] on icon "Next" at bounding box center [381, 477] width 18 height 18
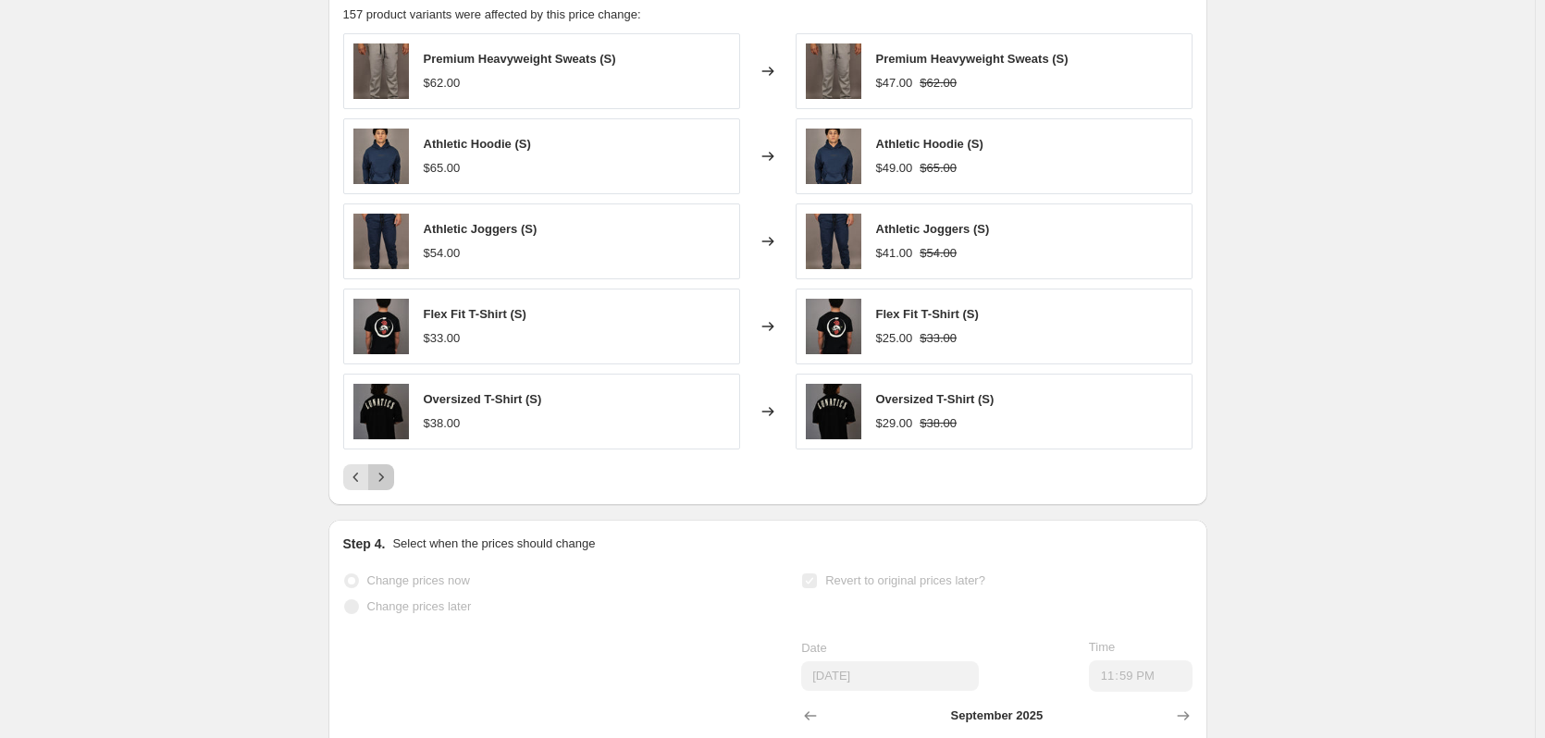
click at [382, 487] on icon "Next" at bounding box center [381, 477] width 18 height 18
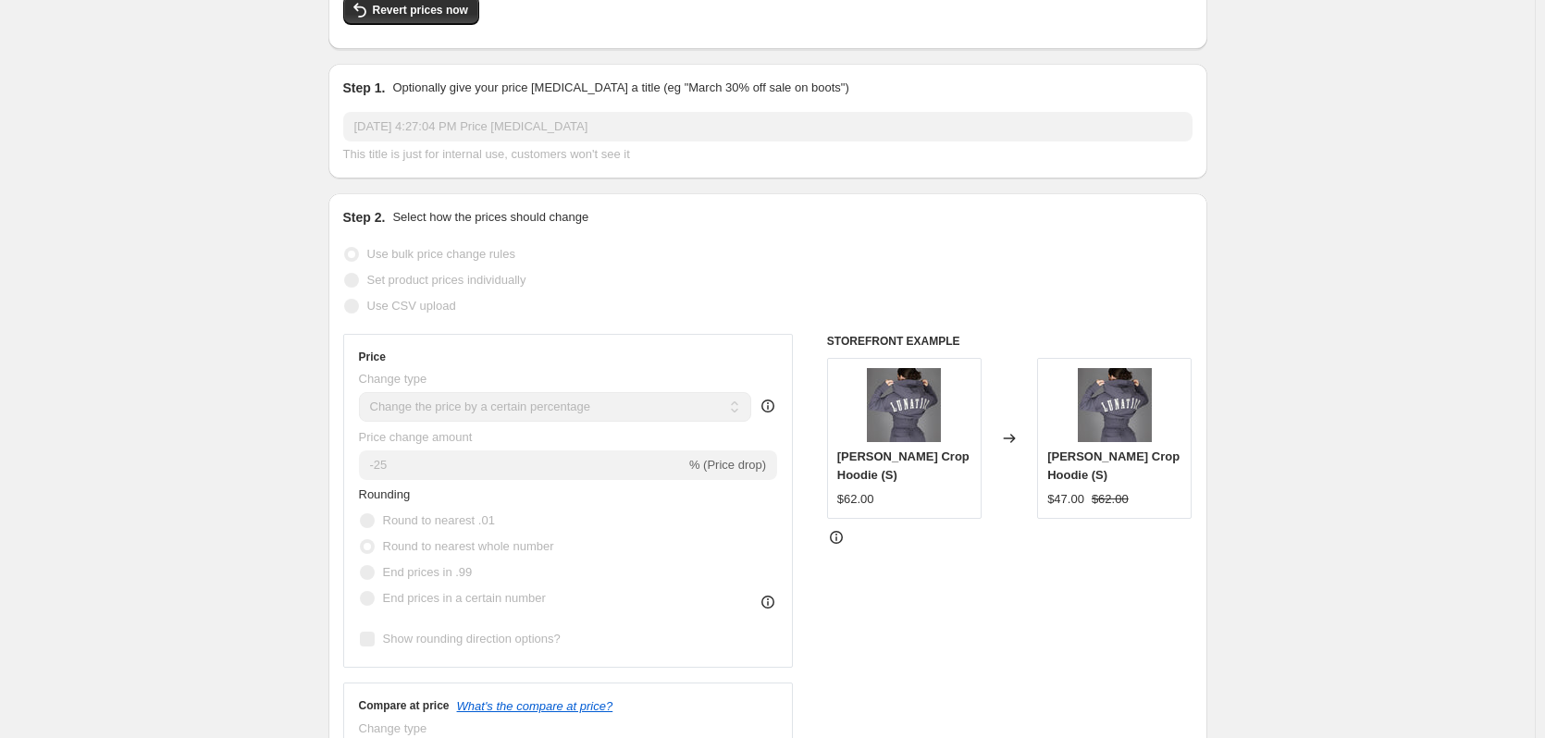
scroll to position [0, 0]
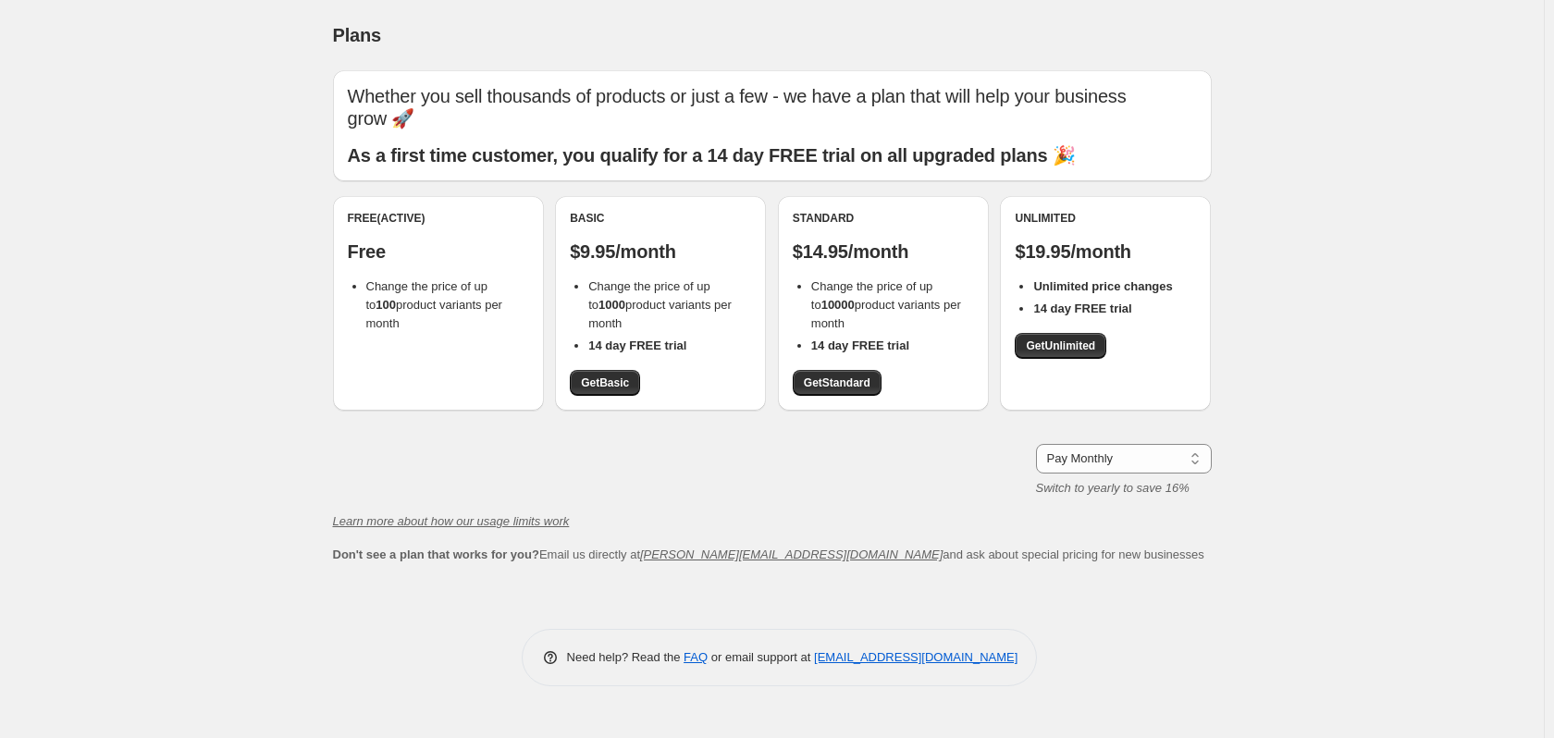
click at [467, 254] on p "Free" at bounding box center [438, 251] width 181 height 22
click at [822, 457] on div "Pay Monthly Pay Yearly (Save 16%) Pay Monthly Switch to yearly to save 16%" at bounding box center [772, 471] width 879 height 54
click at [461, 327] on div "Free (Active) Free Change the price of up to 100 product variants per month" at bounding box center [438, 303] width 211 height 215
click at [439, 205] on div "Free (Active) Free Change the price of up to 100 product variants per month" at bounding box center [438, 303] width 211 height 215
click at [437, 348] on div "Free (Active) Free Change the price of up to 100 product variants per month" at bounding box center [438, 303] width 211 height 215
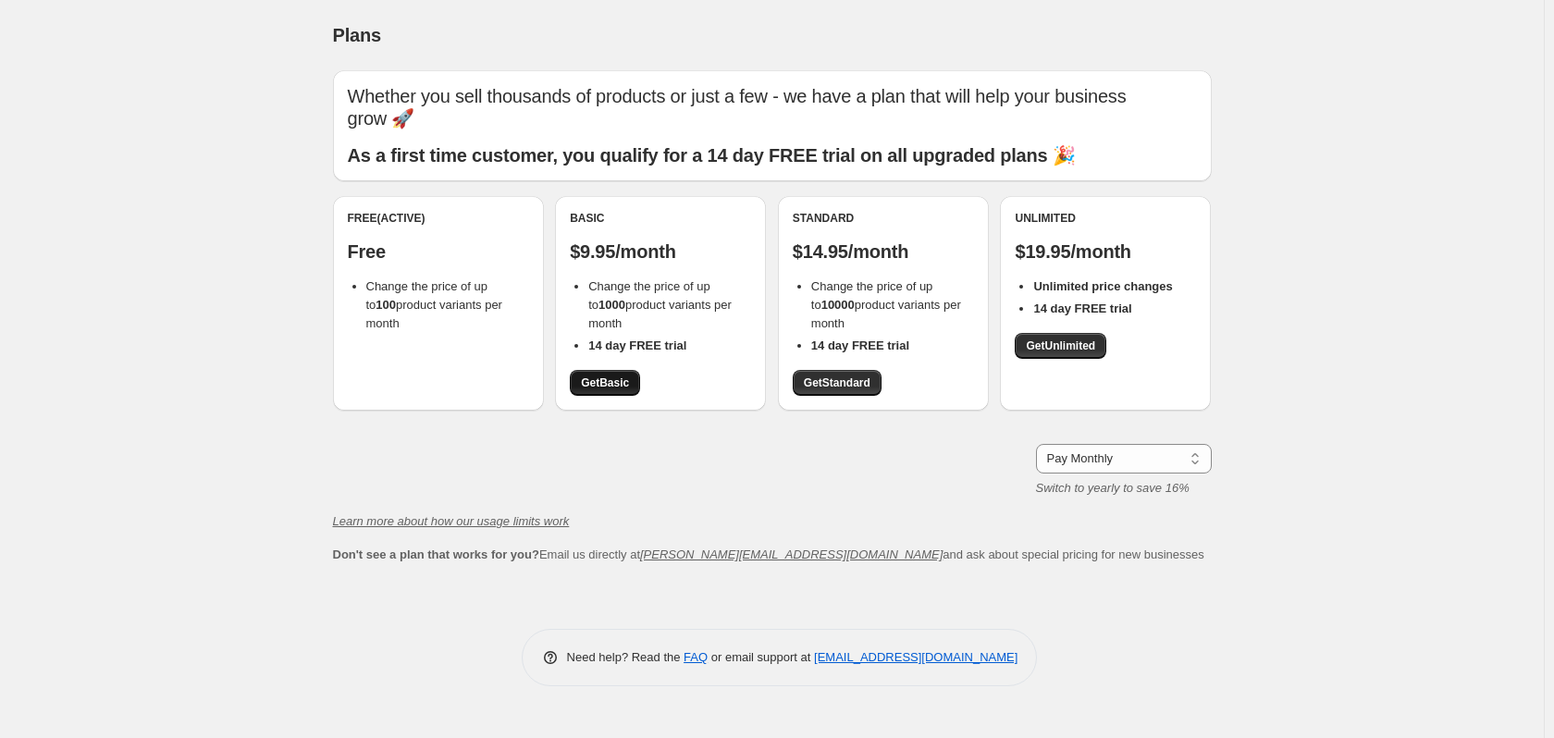
click at [612, 382] on span "Get Basic" at bounding box center [605, 383] width 48 height 15
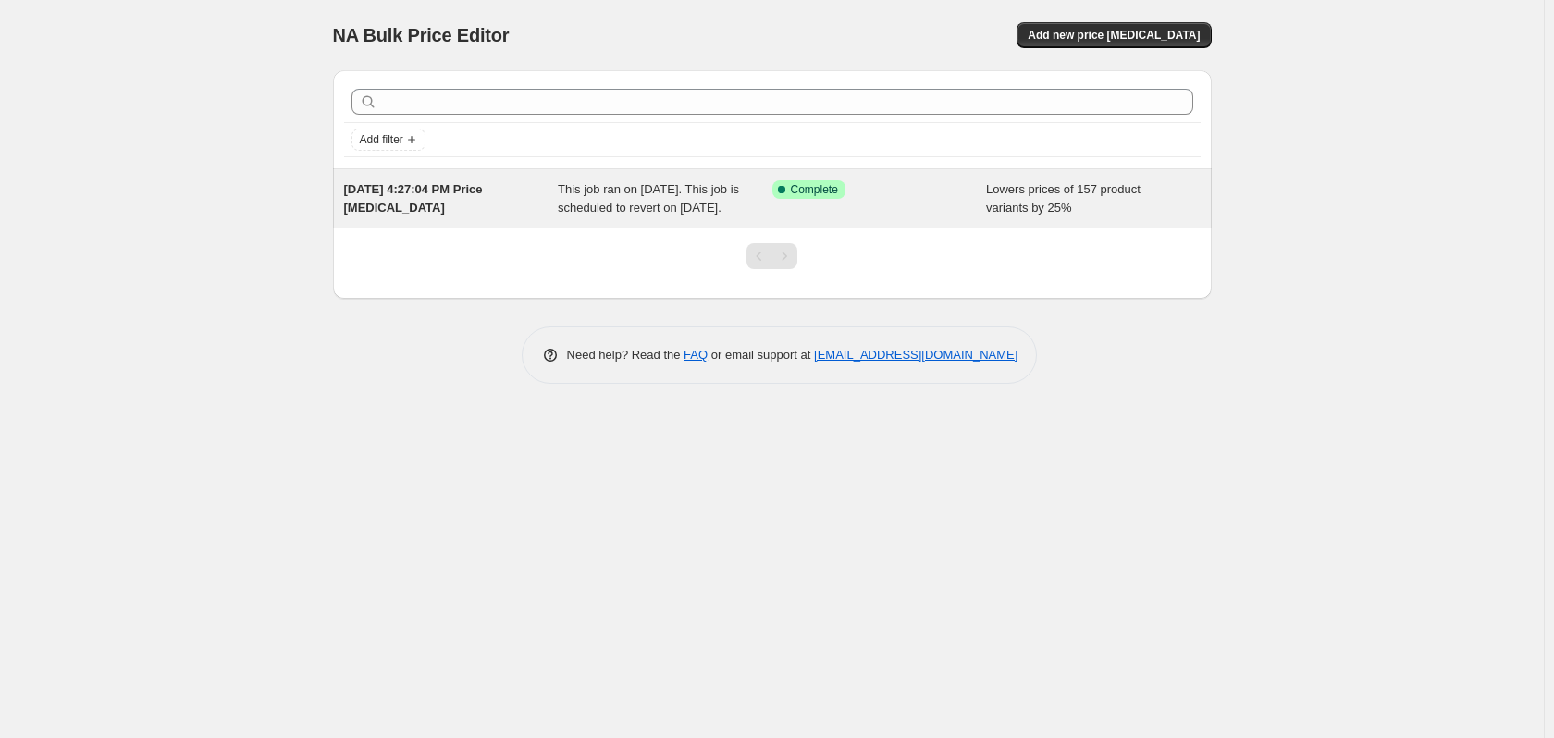
click at [900, 191] on div "Success Complete Complete" at bounding box center [865, 189] width 187 height 18
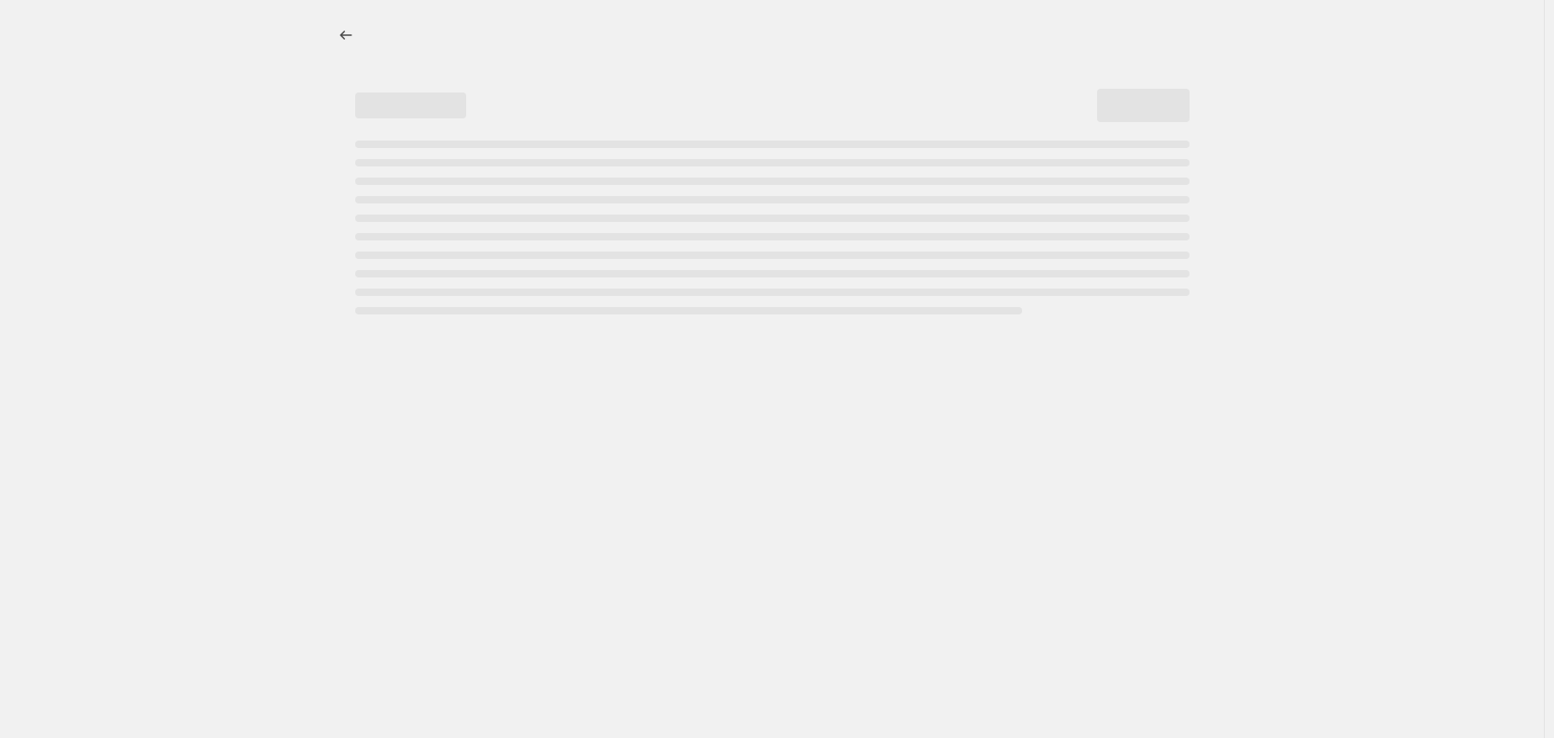
select select "percentage"
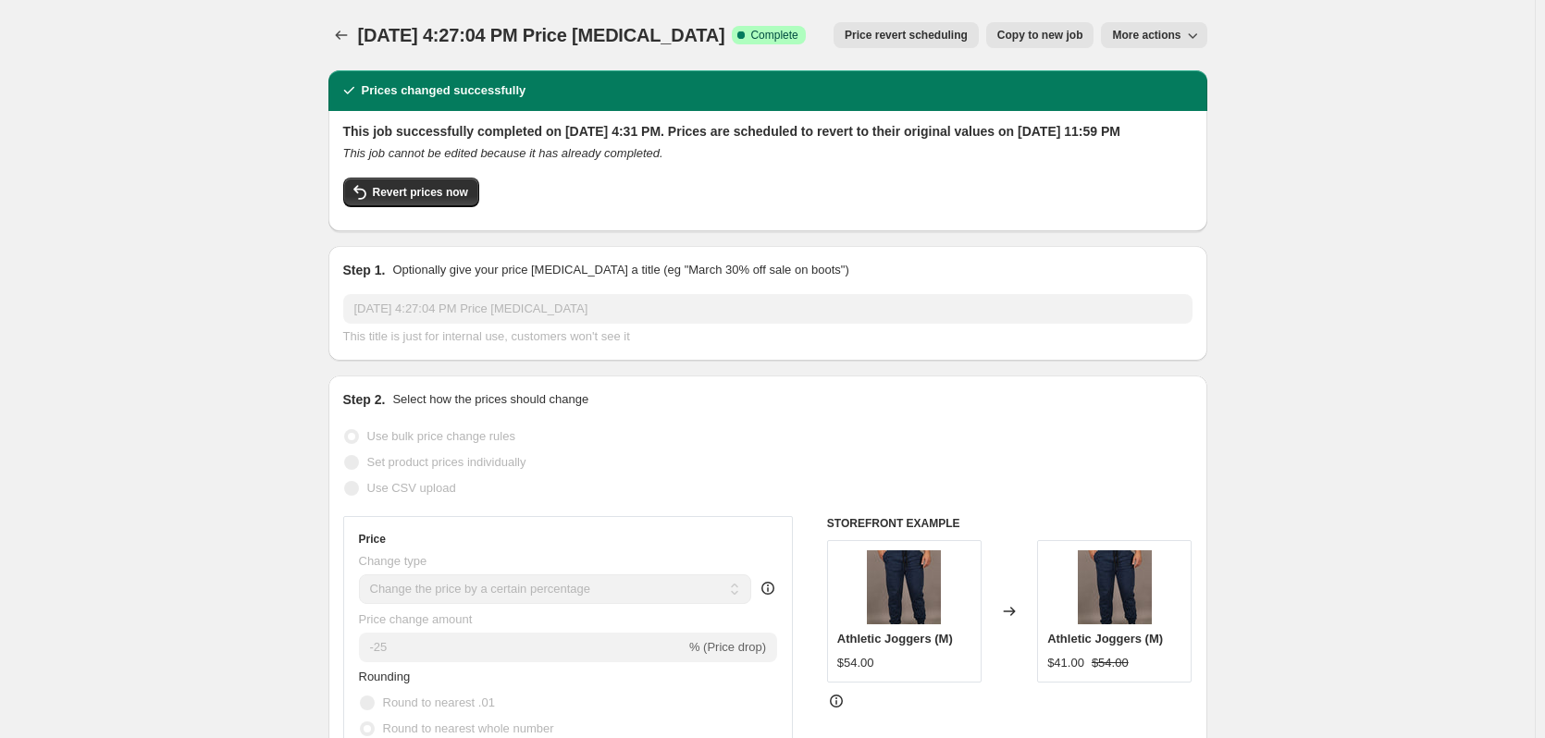
click at [1198, 35] on icon "button" at bounding box center [1192, 35] width 18 height 18
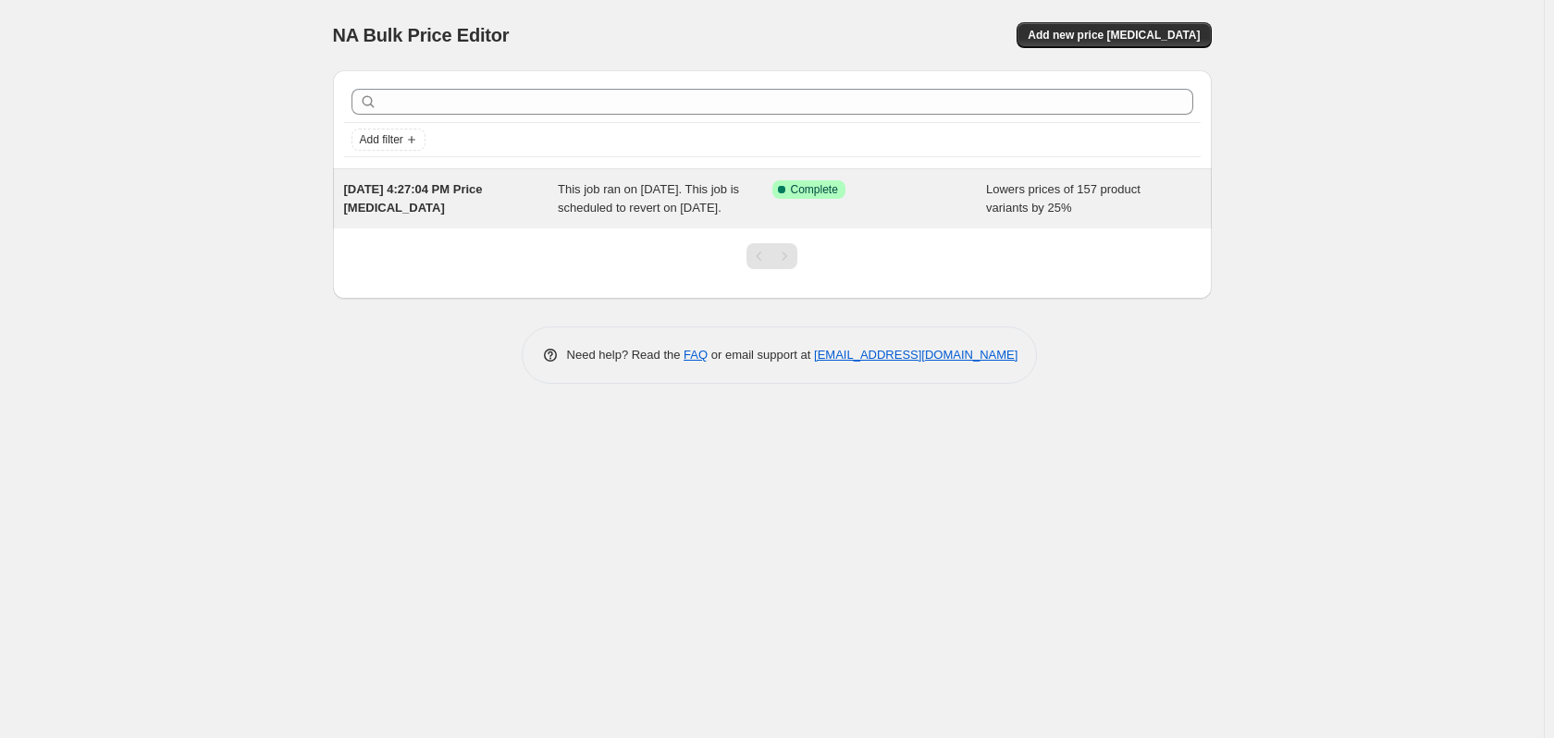
click at [691, 201] on span "This job ran on [DATE]. This job is scheduled to revert on [DATE]." at bounding box center [648, 198] width 181 height 32
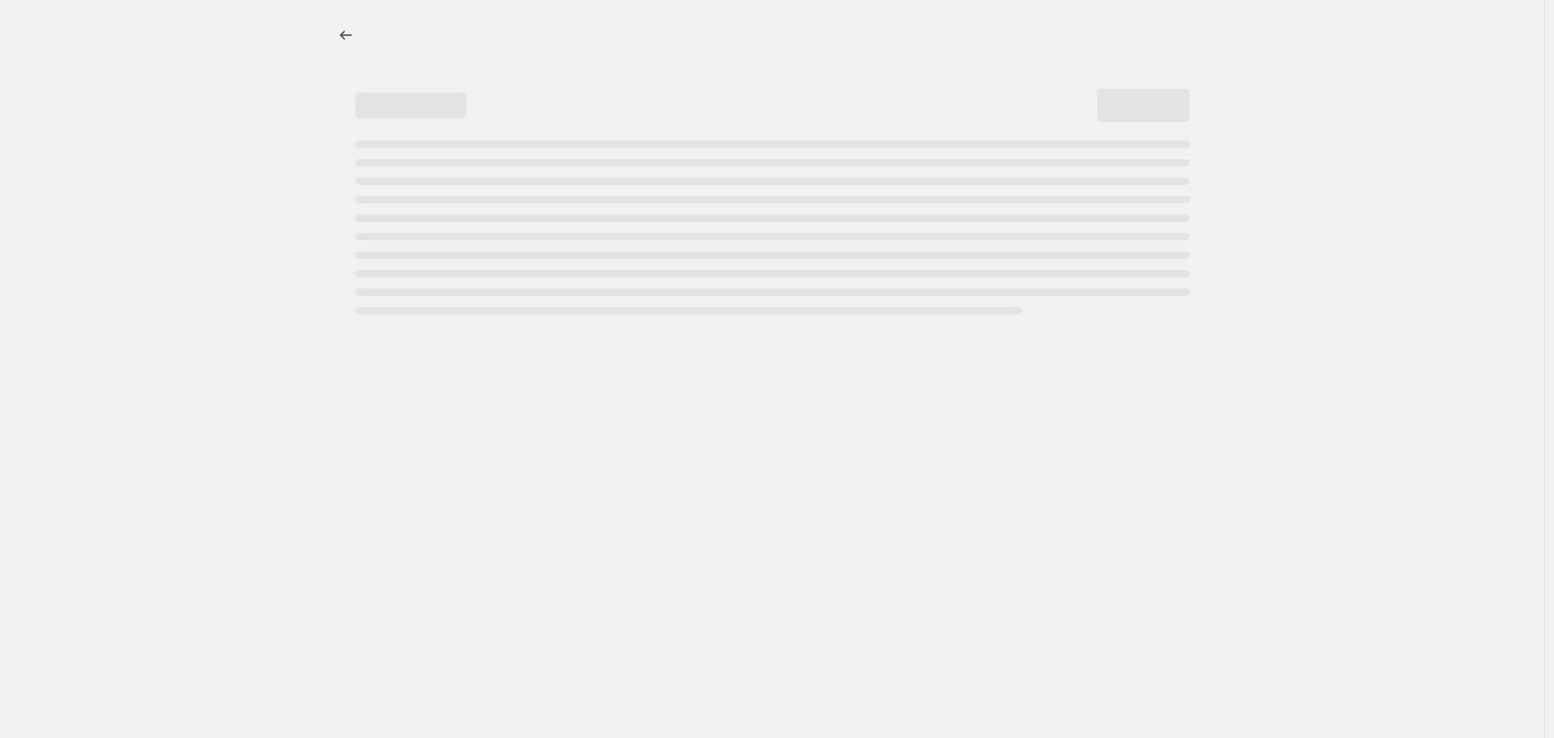
select select "percentage"
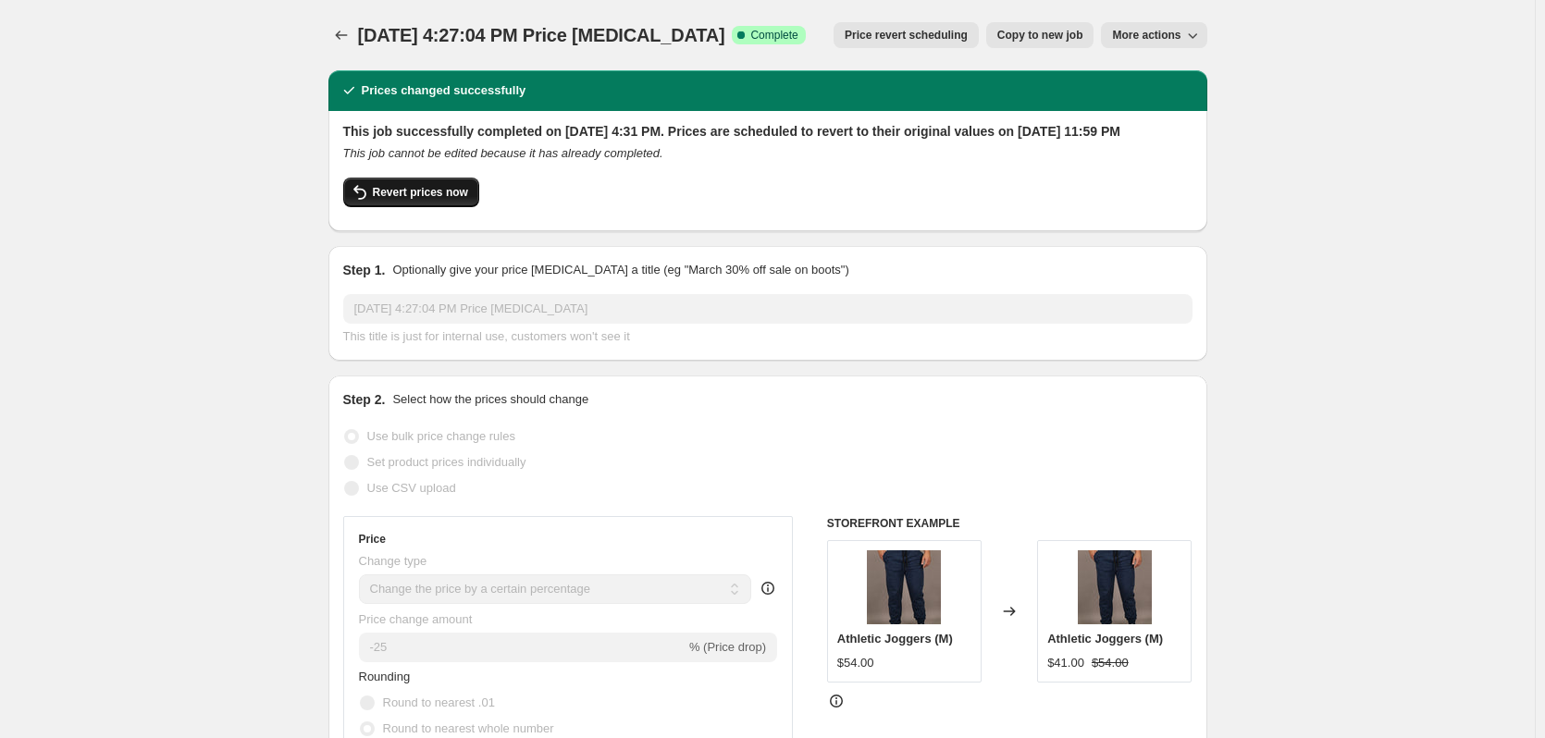
click at [413, 200] on span "Revert prices now" at bounding box center [420, 192] width 95 height 15
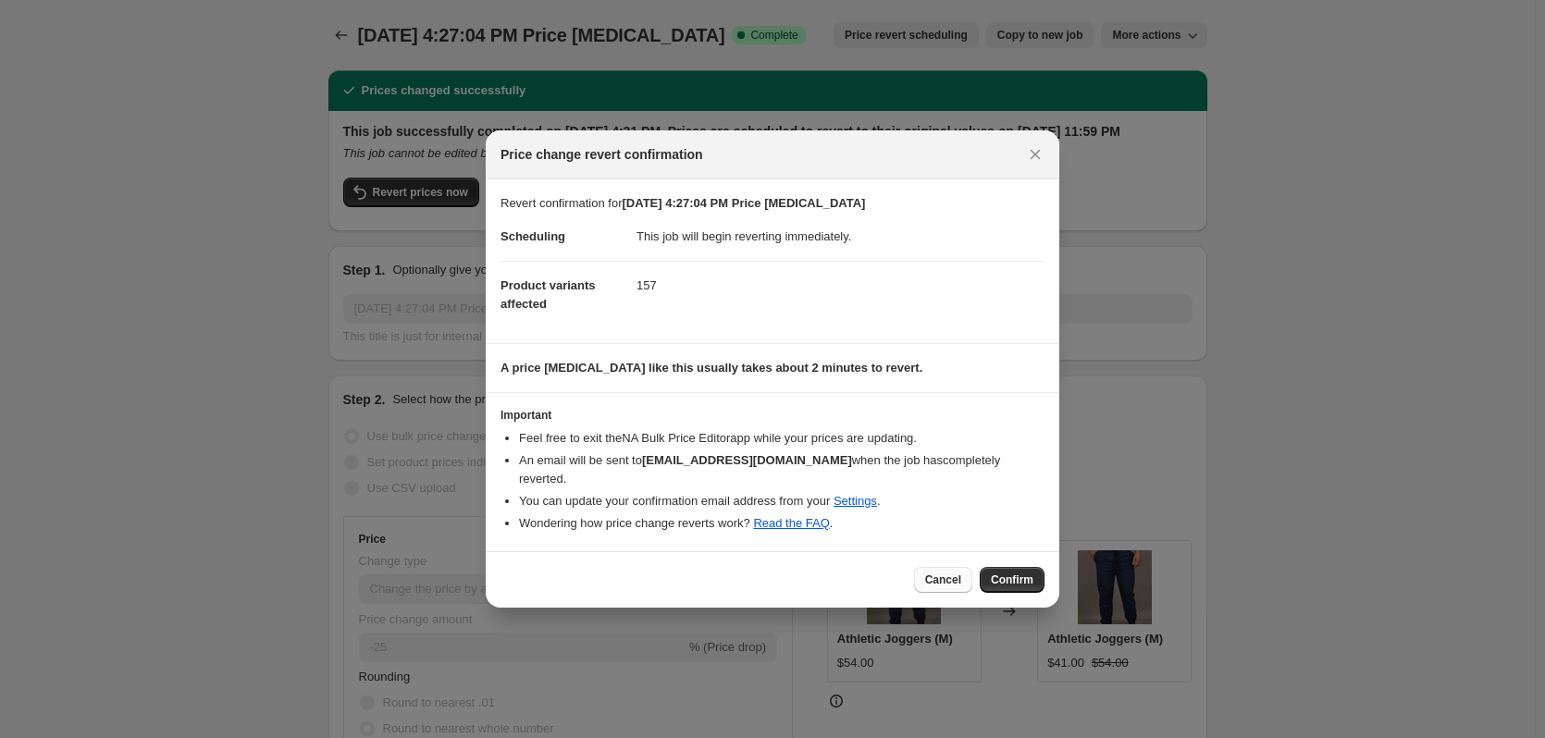
click at [953, 574] on span "Cancel" at bounding box center [943, 580] width 36 height 15
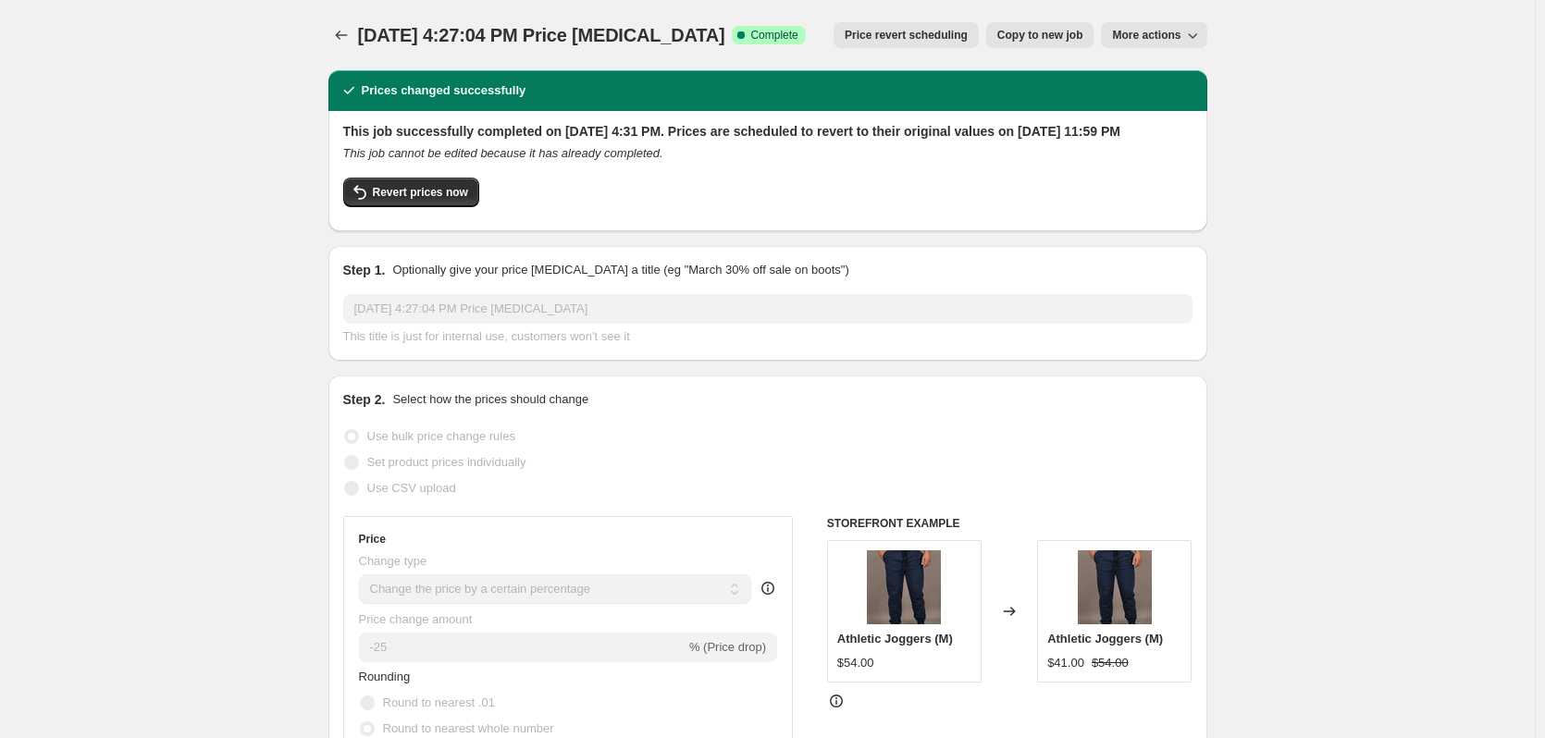
click at [1206, 25] on button "More actions" at bounding box center [1153, 35] width 105 height 26
click at [1150, 109] on span "Delete job" at bounding box center [1147, 105] width 55 height 14
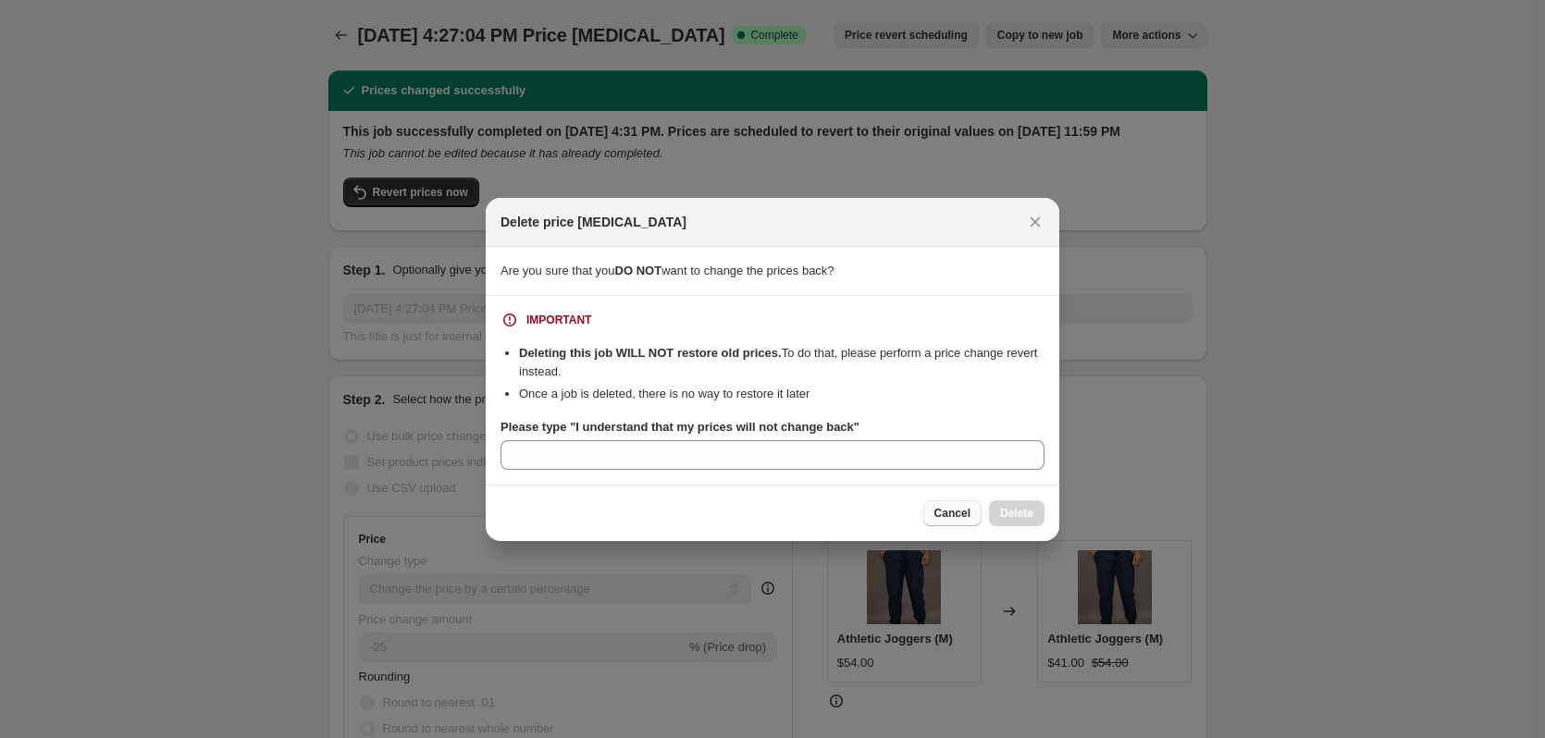
click at [952, 516] on span "Cancel" at bounding box center [952, 513] width 36 height 15
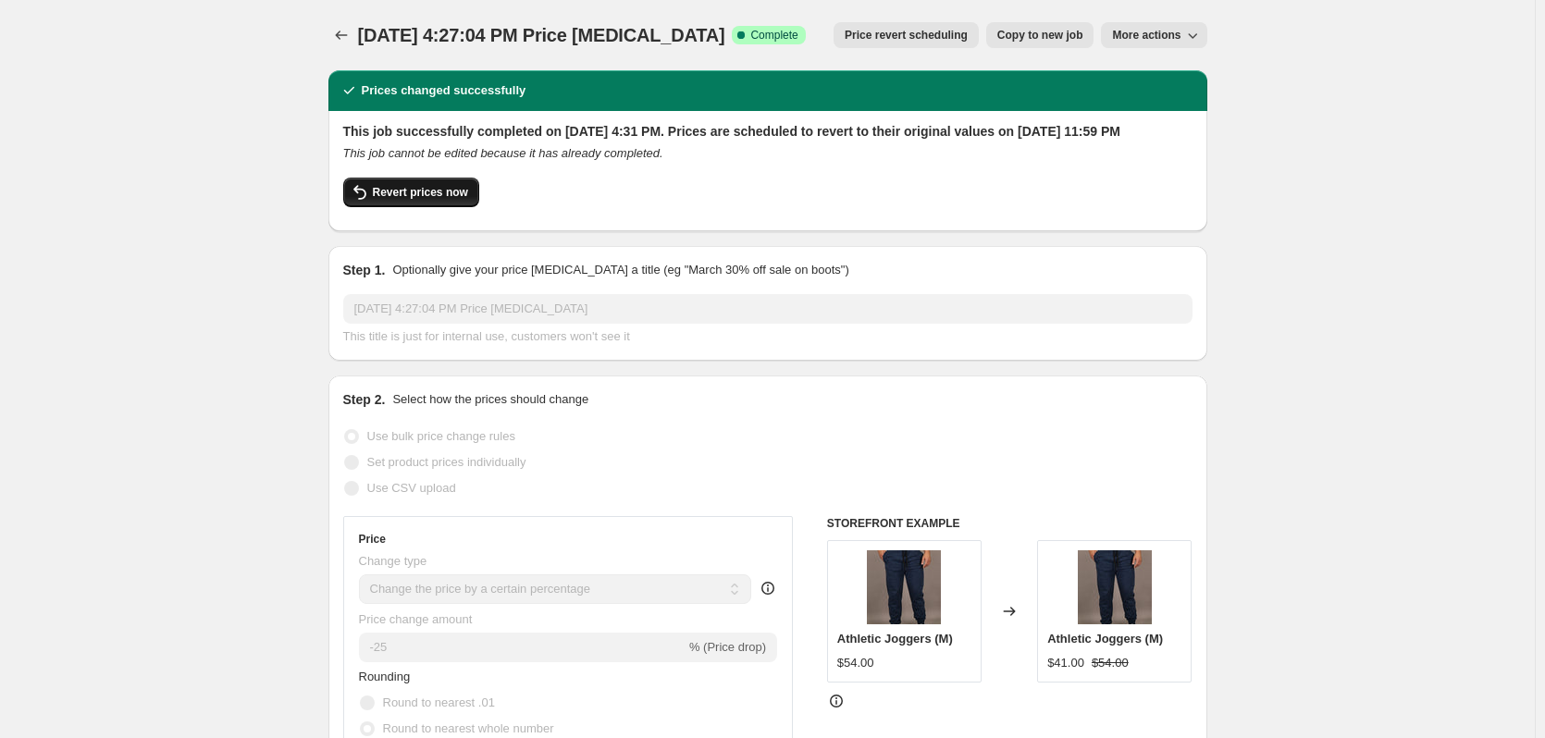
click at [403, 200] on span "Revert prices now" at bounding box center [420, 192] width 95 height 15
checkbox input "false"
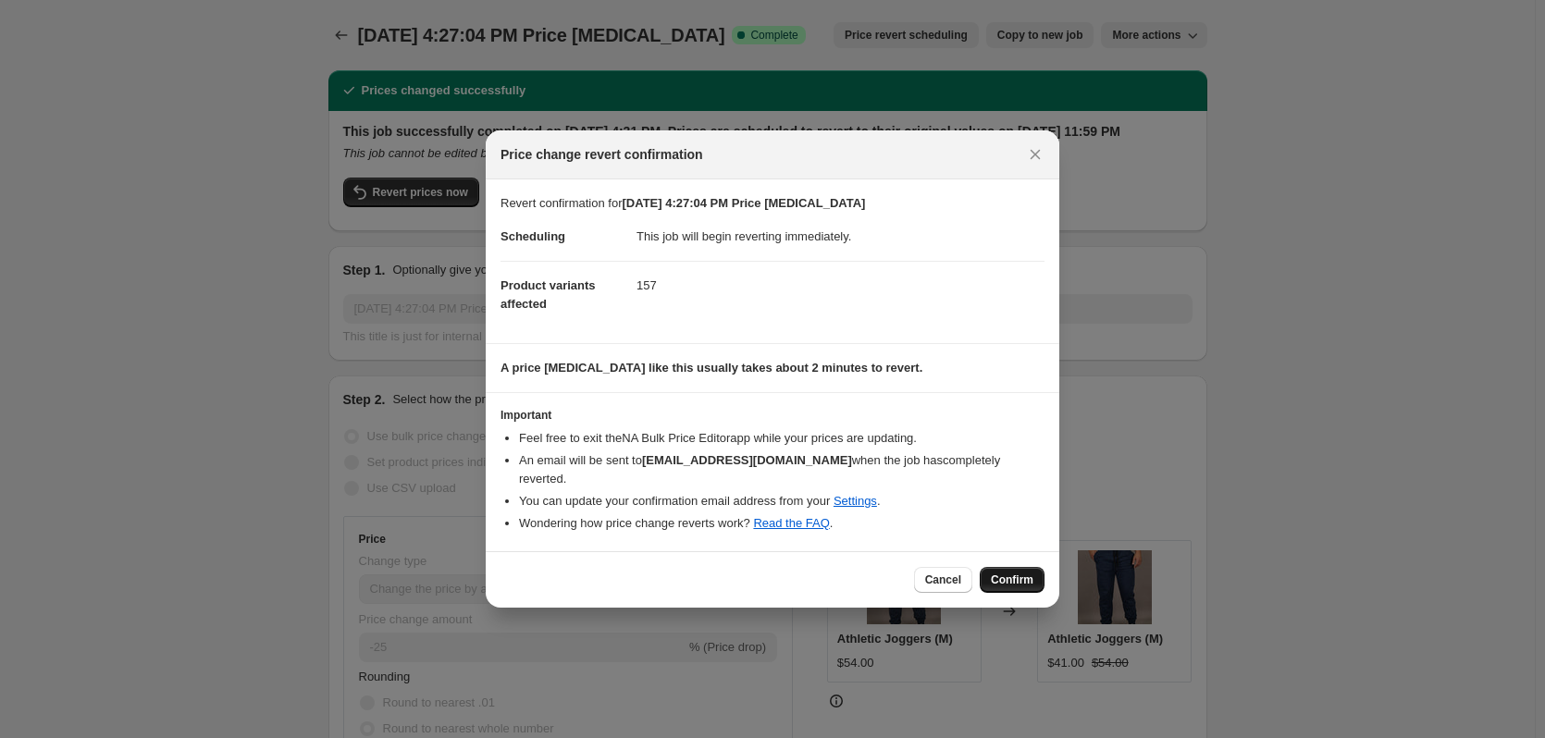
click at [1018, 573] on span "Confirm" at bounding box center [1012, 580] width 43 height 15
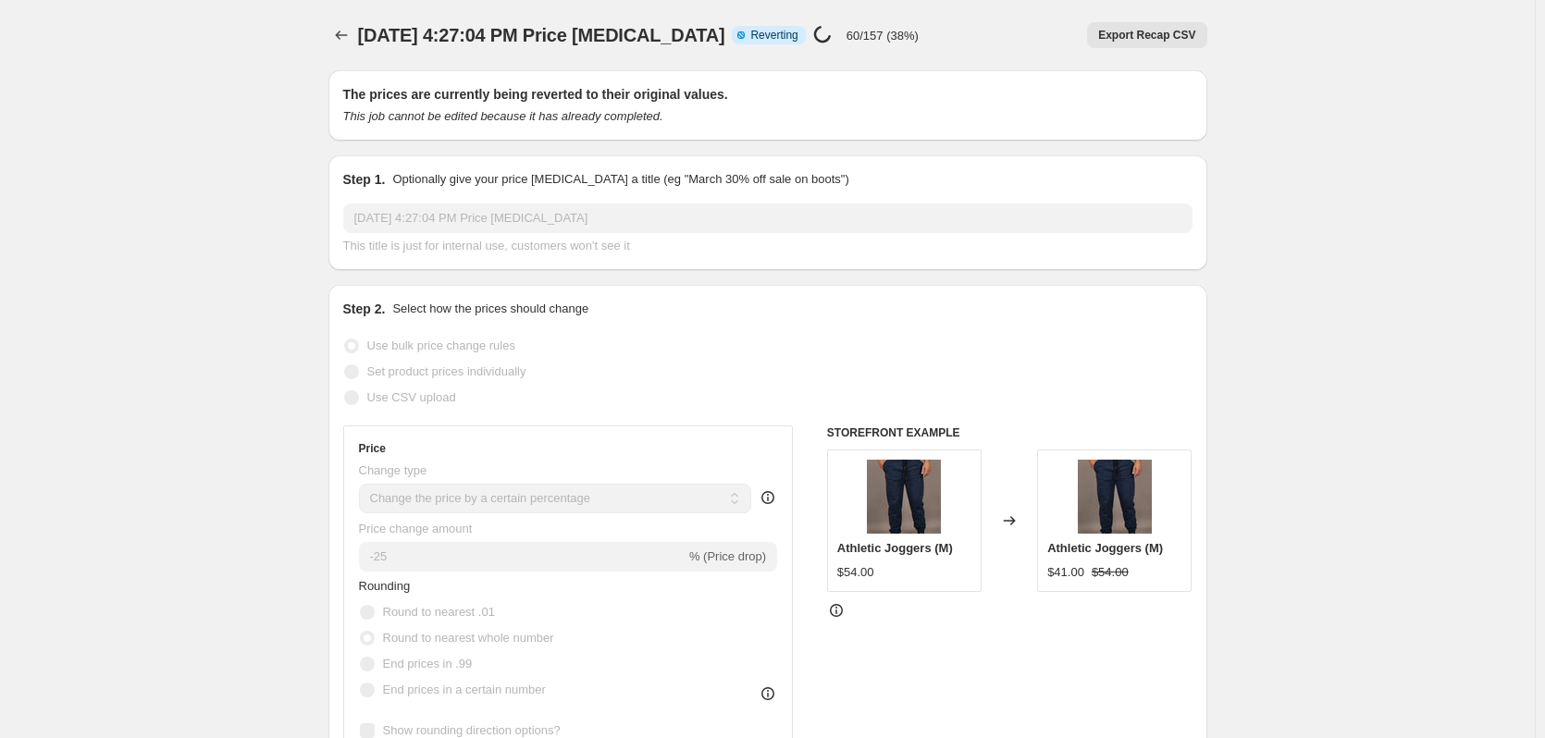
select select "percentage"
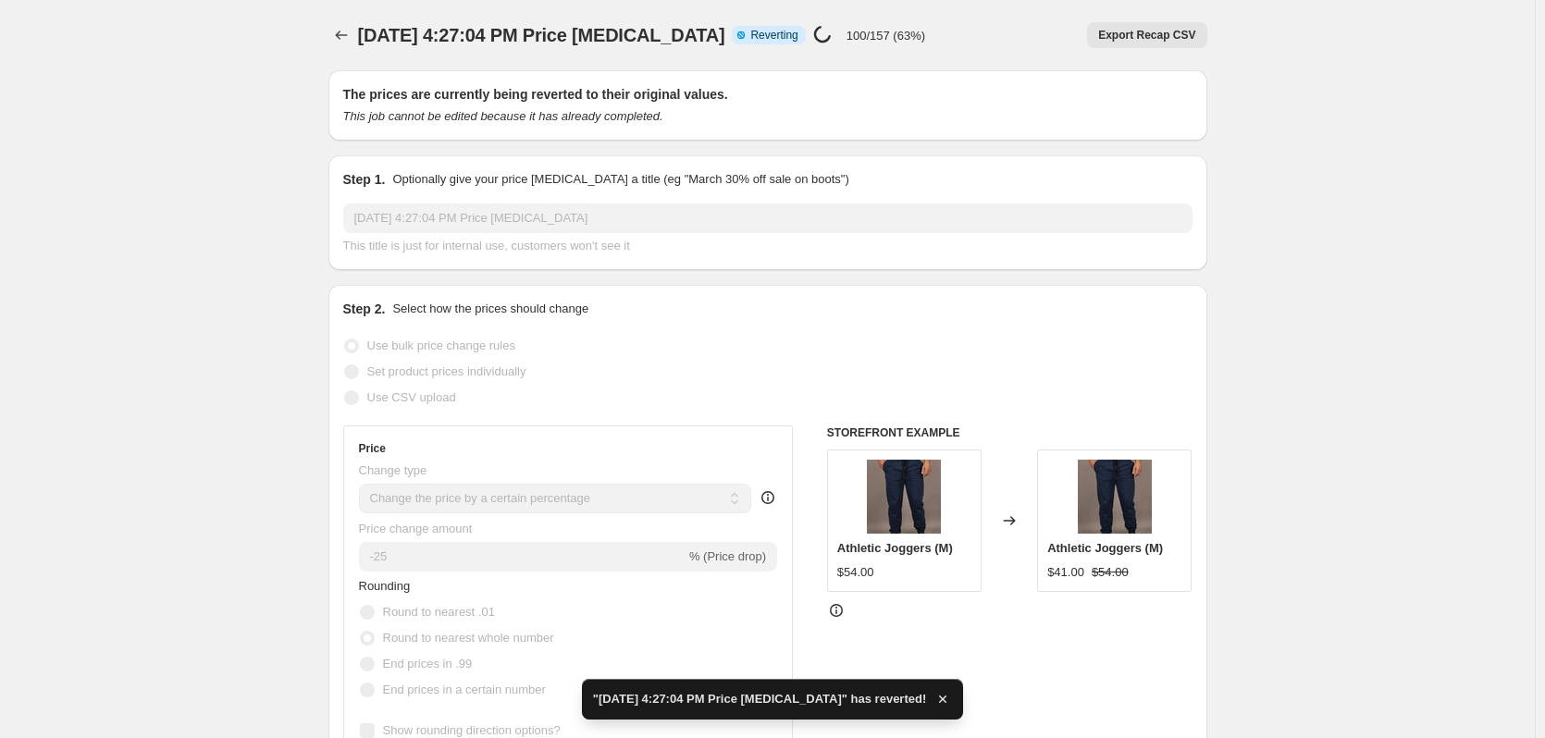
checkbox input "true"
